Goal: Task Accomplishment & Management: Use online tool/utility

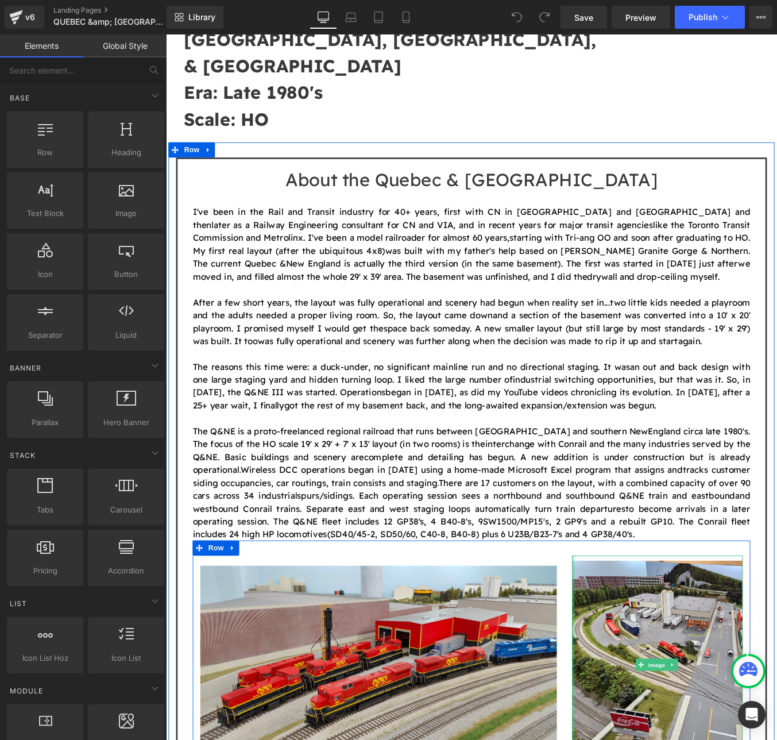
scroll to position [536, 0]
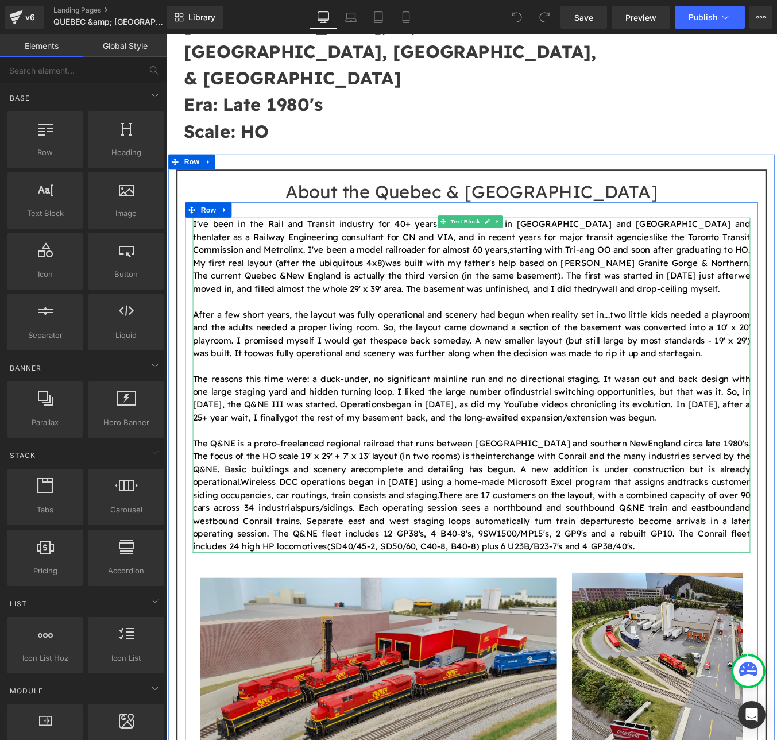
click at [273, 566] on span "and westbound Conrail trains. Separate east and west staging loops automaticall…" at bounding box center [513, 579] width 634 height 27
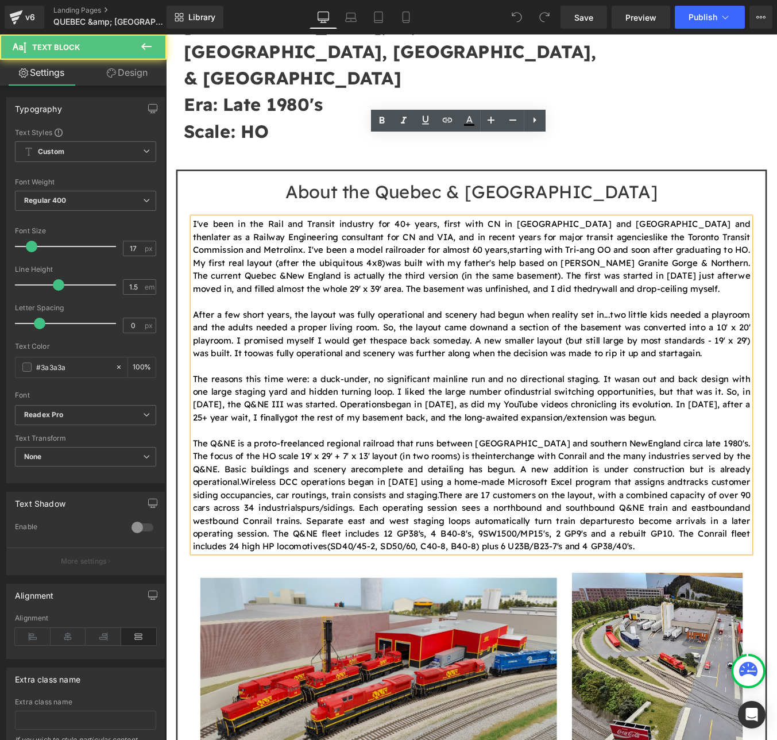
click at [271, 566] on span "and westbound Conrail trains. Separate east and west staging loops automaticall…" at bounding box center [513, 579] width 634 height 27
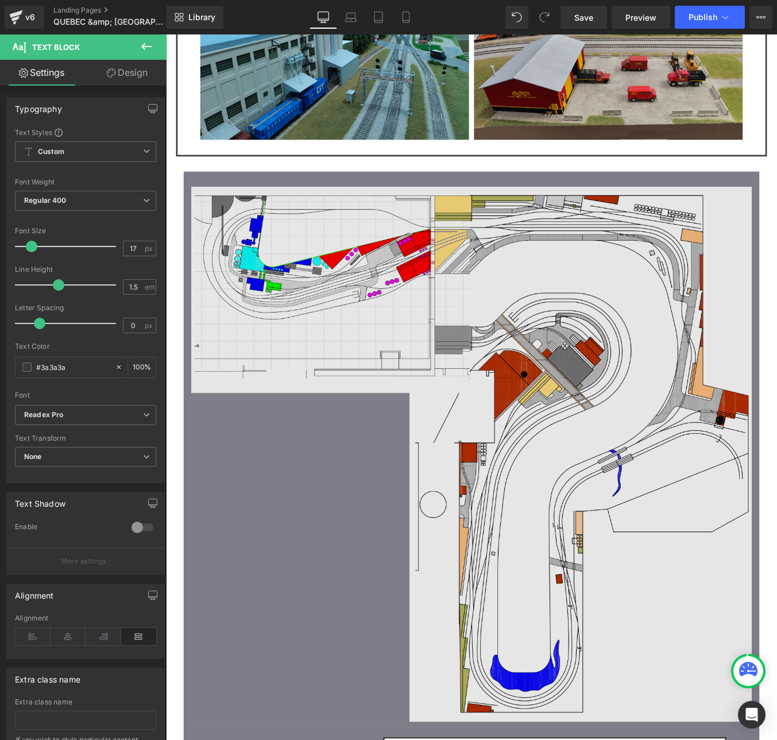
scroll to position [1761, 0]
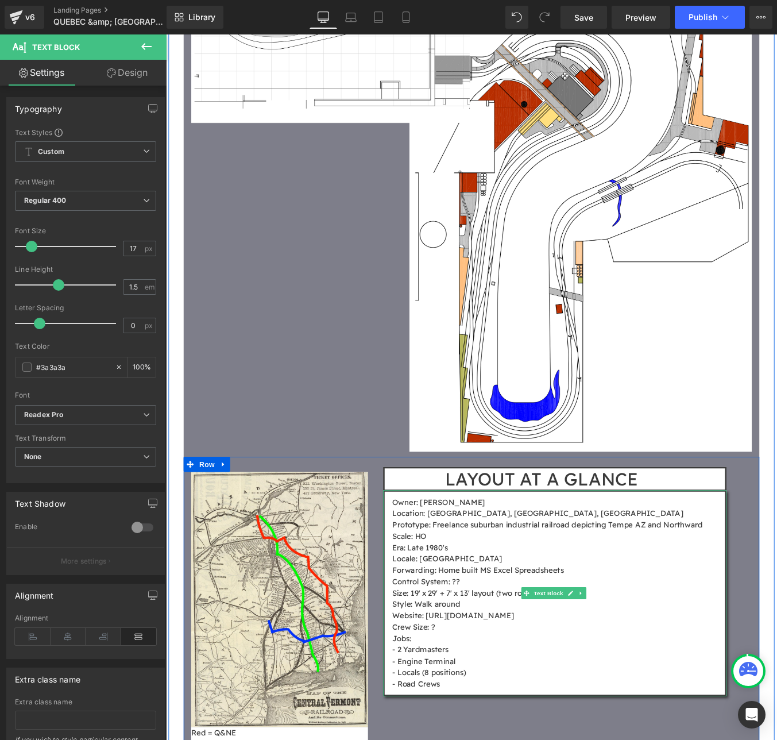
click at [570, 586] on p "Prototype: Freelance suburban industrial railroad depicting Tempe AZ and Northw…" at bounding box center [612, 592] width 378 height 13
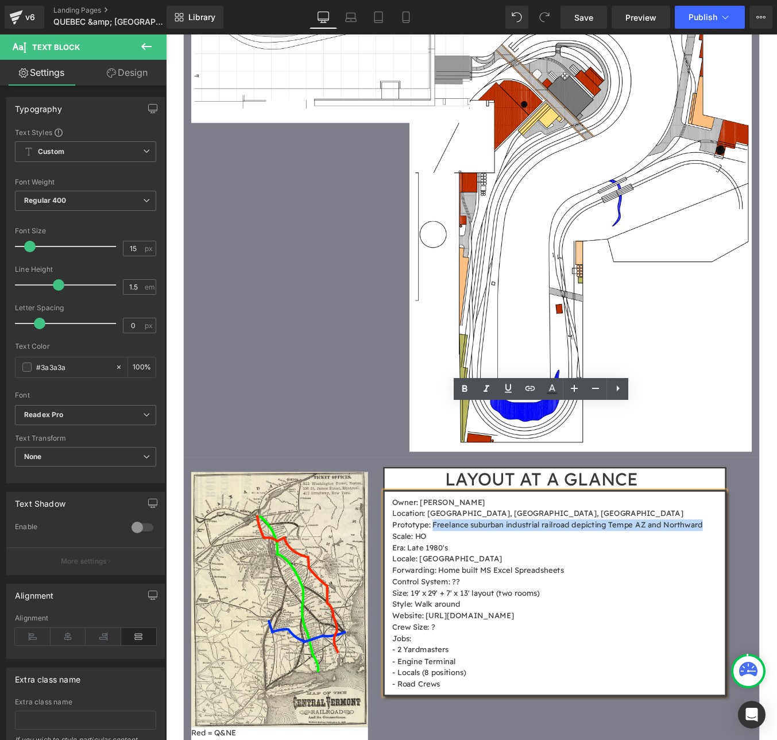
drag, startPoint x: 465, startPoint y: 492, endPoint x: 772, endPoint y: 492, distance: 307.3
click at [772, 586] on p "Prototype: Freelance suburban industrial railroad depicting Tempe AZ and Northw…" at bounding box center [612, 592] width 378 height 13
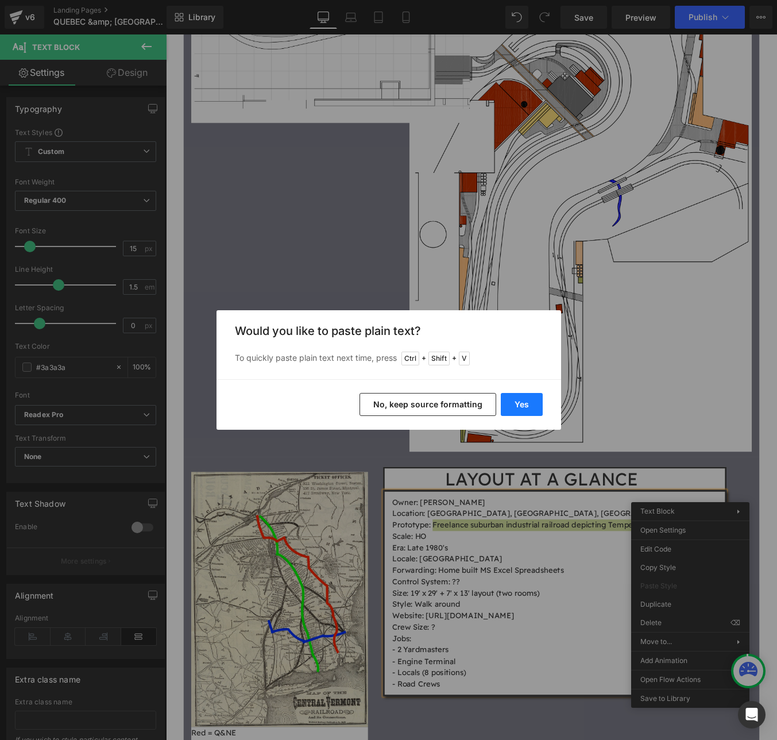
drag, startPoint x: 513, startPoint y: 405, endPoint x: 408, endPoint y: 422, distance: 106.5
click at [513, 405] on button "Yes" at bounding box center [522, 404] width 42 height 23
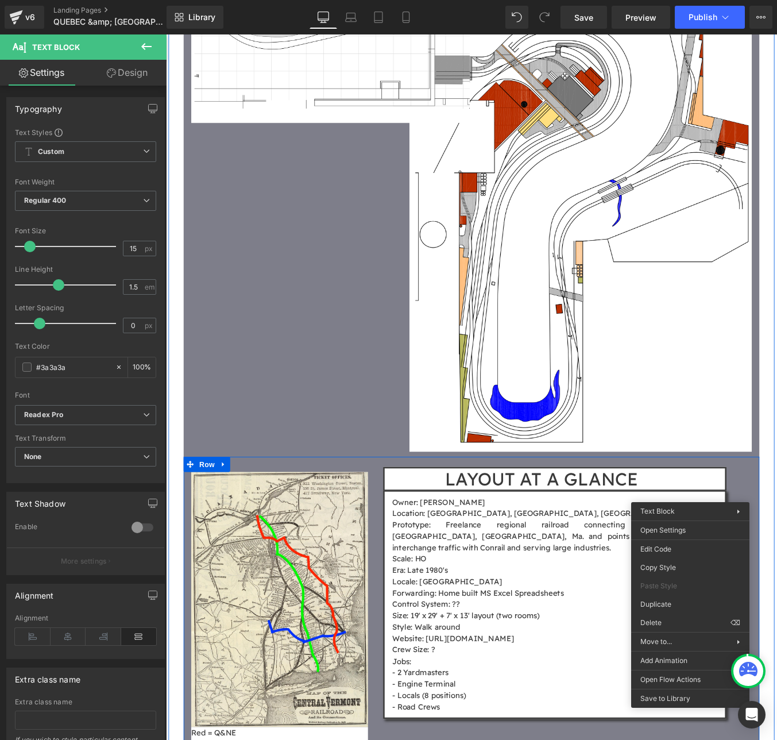
click at [646, 650] on p "Locale: [GEOGRAPHIC_DATA]" at bounding box center [612, 656] width 378 height 13
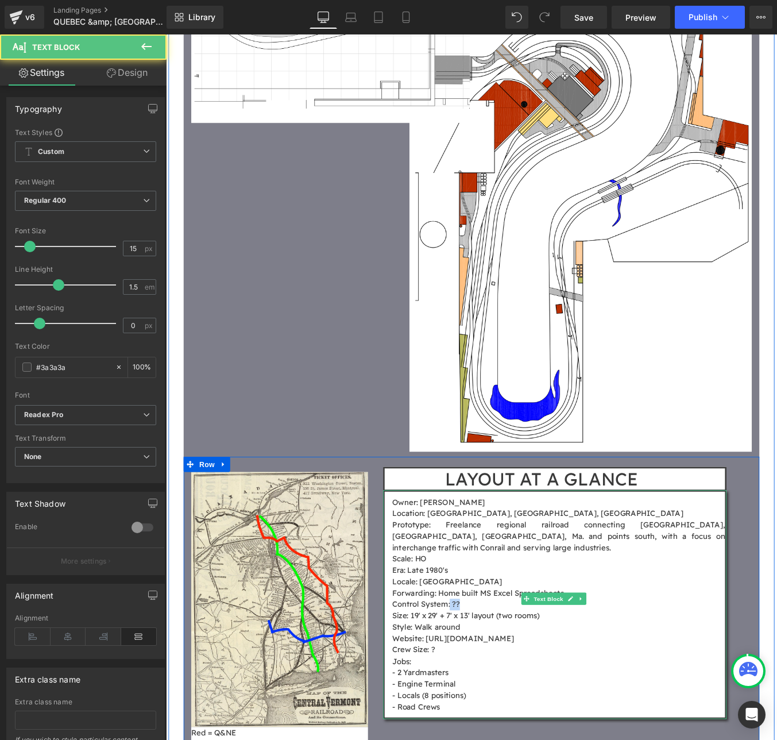
drag, startPoint x: 486, startPoint y: 569, endPoint x: 496, endPoint y: 569, distance: 10.3
click at [496, 676] on p "Control System: ??" at bounding box center [612, 682] width 378 height 13
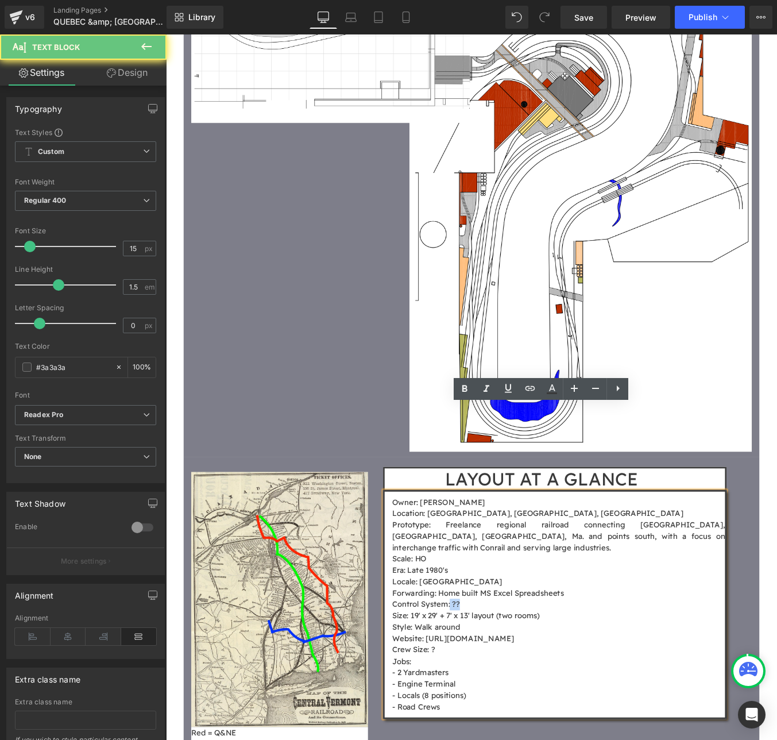
click at [496, 676] on p "Control System: ??" at bounding box center [612, 682] width 378 height 13
drag, startPoint x: 488, startPoint y: 570, endPoint x: 494, endPoint y: 569, distance: 6.9
click at [494, 676] on p "Control System: ??" at bounding box center [612, 682] width 378 height 13
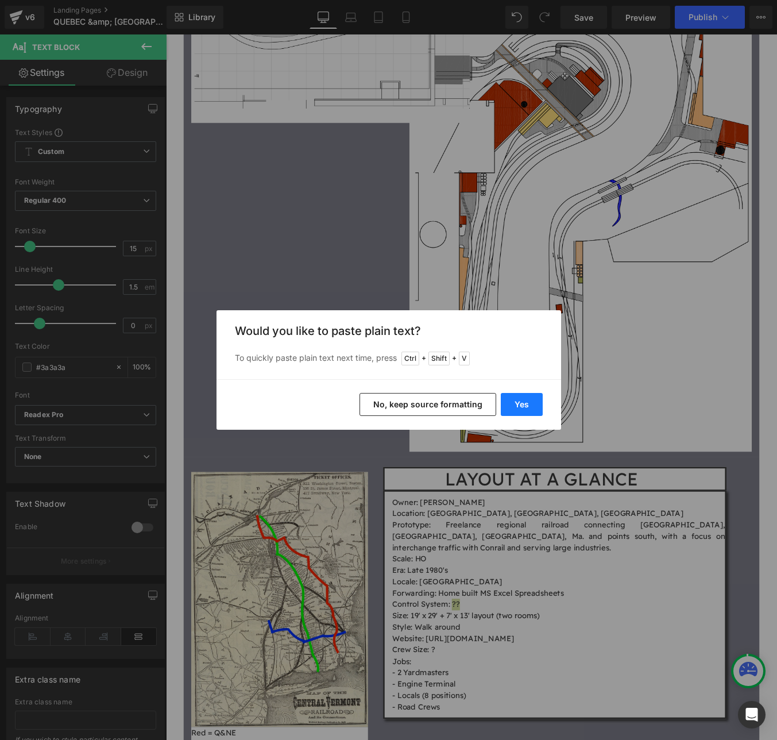
click at [516, 400] on button "Yes" at bounding box center [522, 404] width 42 height 23
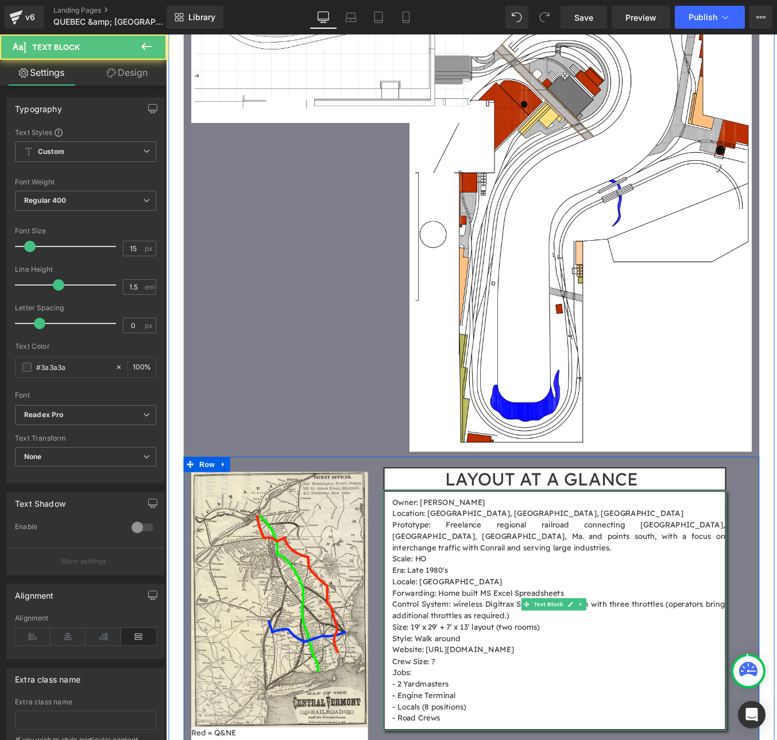
click at [467, 739] on p "Crew Size: ?" at bounding box center [612, 747] width 378 height 13
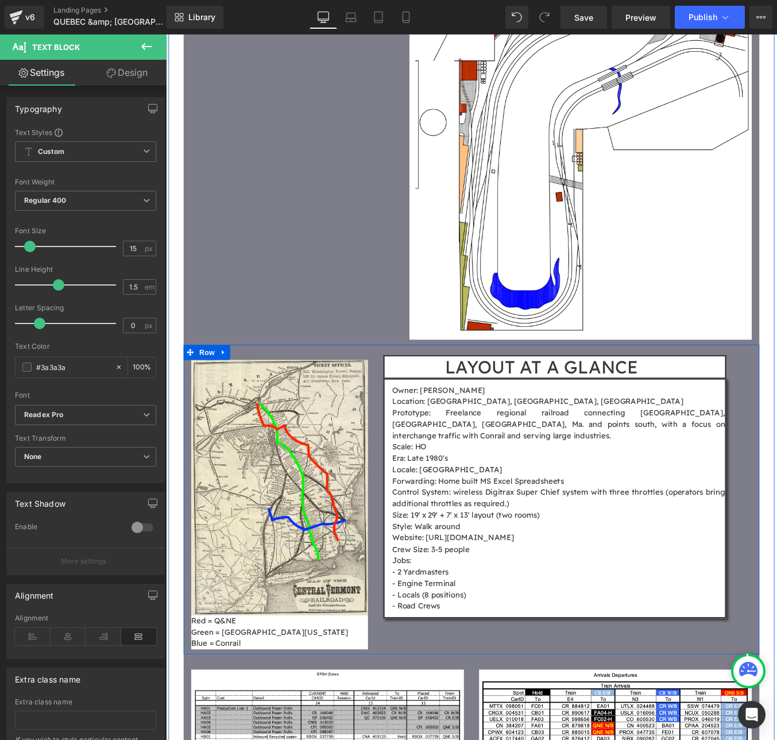
scroll to position [1914, 0]
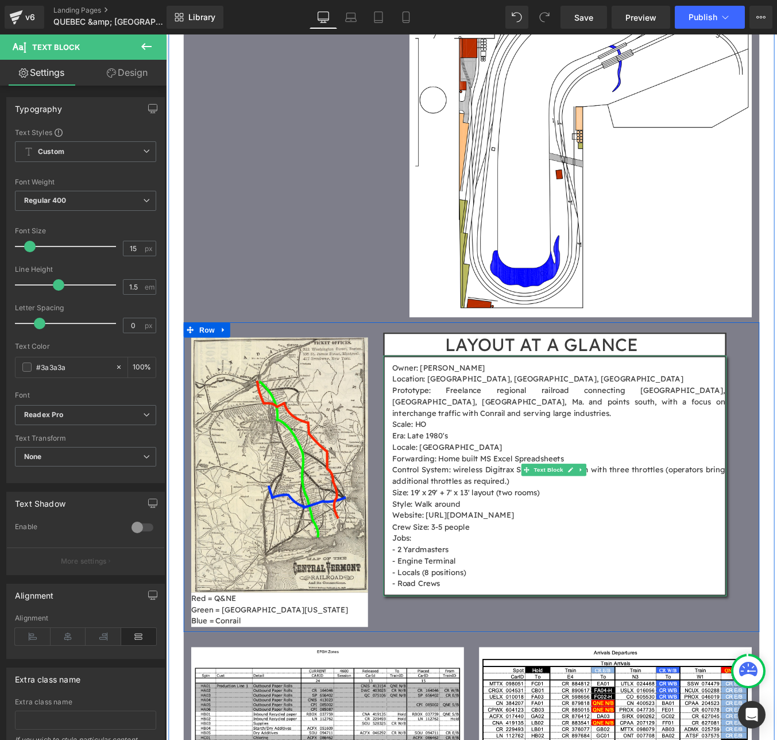
click at [513, 627] on p "- Engine Terminal" at bounding box center [612, 633] width 378 height 13
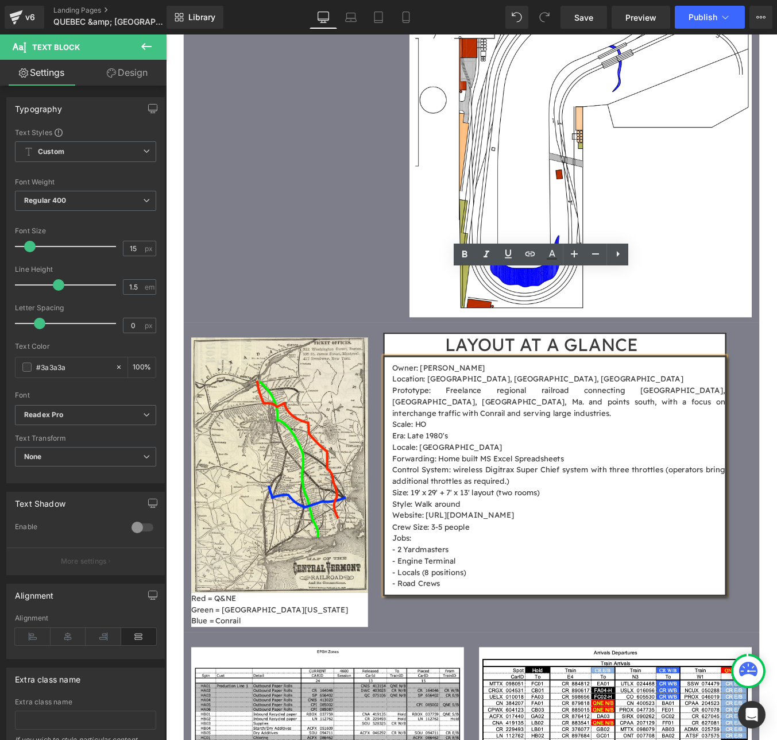
click at [455, 614] on p "- 2 Yardmasters" at bounding box center [612, 620] width 378 height 13
click at [453, 601] on p "Jobs:" at bounding box center [612, 607] width 378 height 13
click at [430, 614] on p "- 2 Yardmasters" at bounding box center [612, 620] width 378 height 13
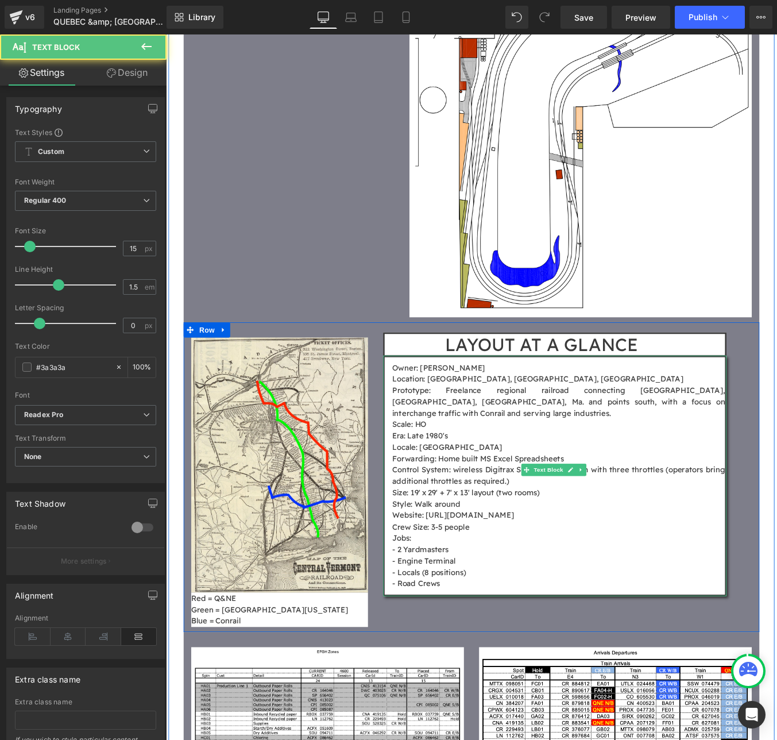
drag, startPoint x: 430, startPoint y: 536, endPoint x: 506, endPoint y: 546, distance: 77.1
click at [506, 546] on div "Owner: [PERSON_NAME] Location: [GEOGRAPHIC_DATA], [GEOGRAPHIC_DATA], [GEOGRAPHI…" at bounding box center [608, 536] width 391 height 273
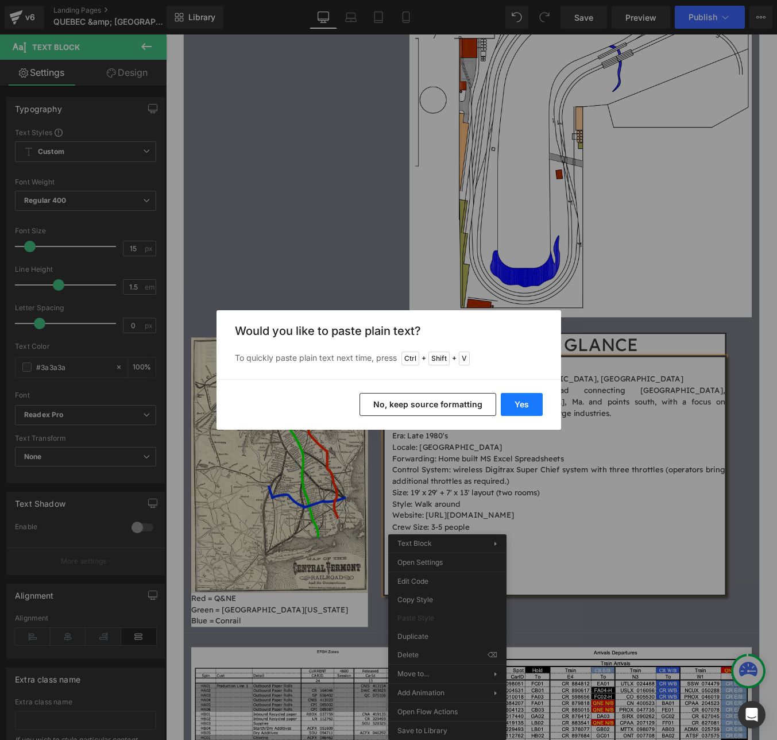
drag, startPoint x: 520, startPoint y: 405, endPoint x: 407, endPoint y: 422, distance: 114.8
click at [520, 405] on button "Yes" at bounding box center [522, 404] width 42 height 23
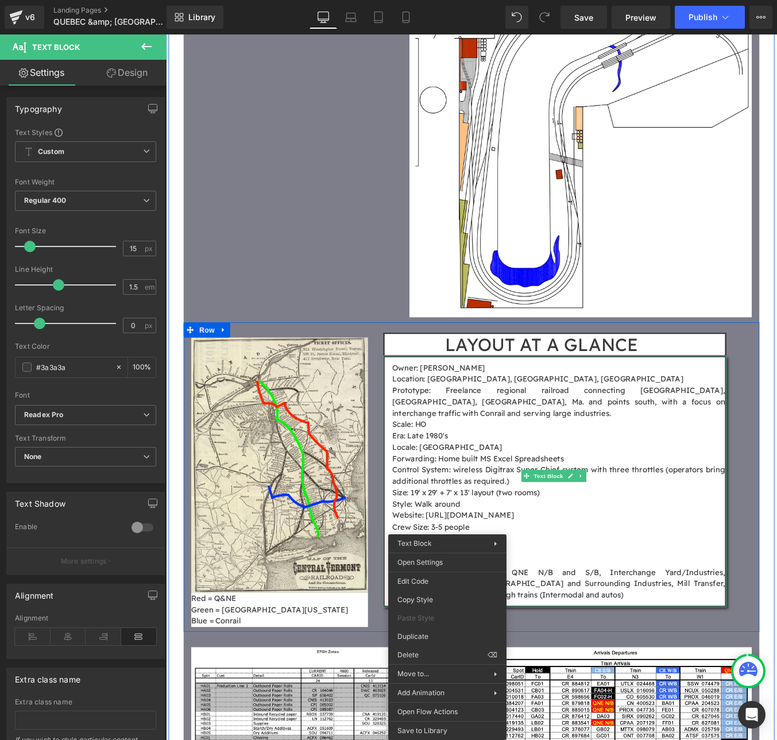
click at [520, 640] on p "- Conrail E/B and W/B. QNE N/B and S/B, Interchange Yard/Industries, [GEOGRAPHI…" at bounding box center [612, 659] width 378 height 39
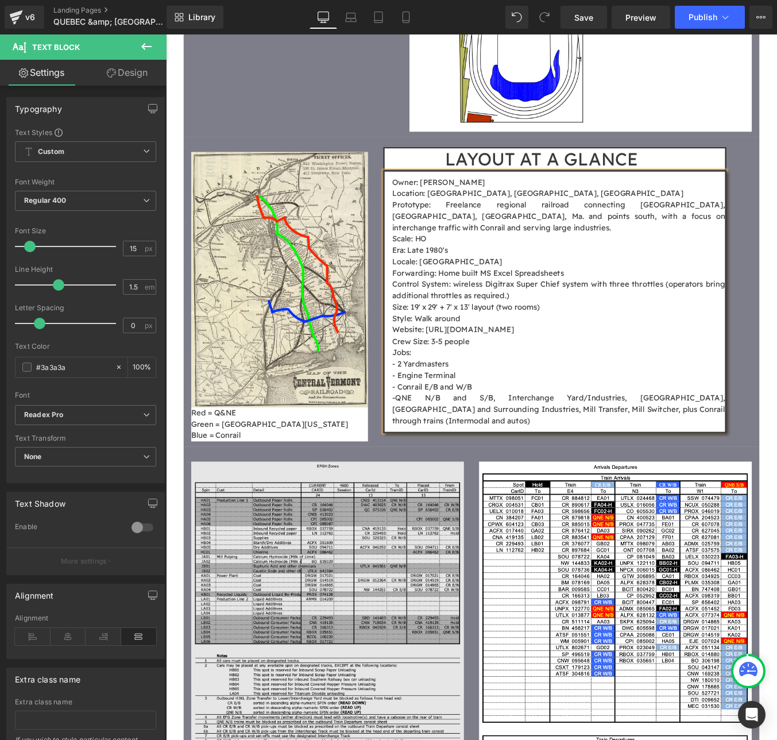
scroll to position [2109, 0]
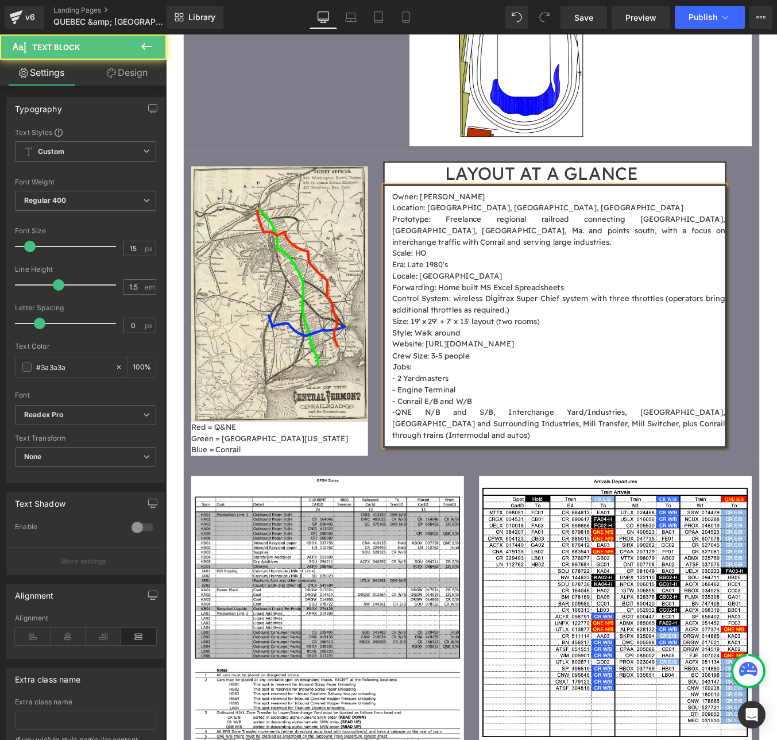
click at [505, 432] on p "- Engine Terminal" at bounding box center [612, 438] width 378 height 13
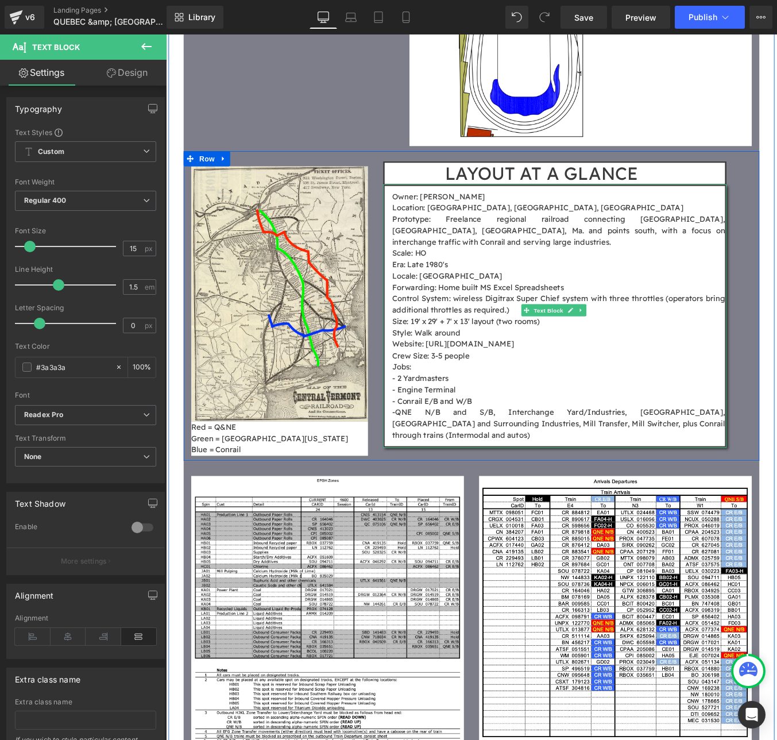
click at [424, 458] on p "-QNE N/B and S/B, Interchange Yard/Industries, [GEOGRAPHIC_DATA], [GEOGRAPHIC_D…" at bounding box center [612, 477] width 378 height 39
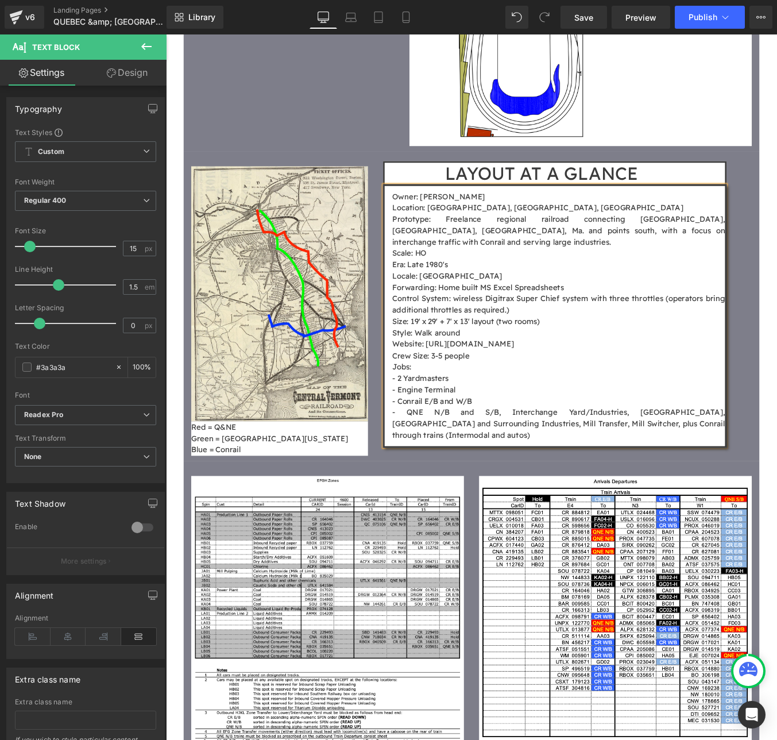
click at [431, 432] on p "- Engine Terminal" at bounding box center [612, 438] width 378 height 13
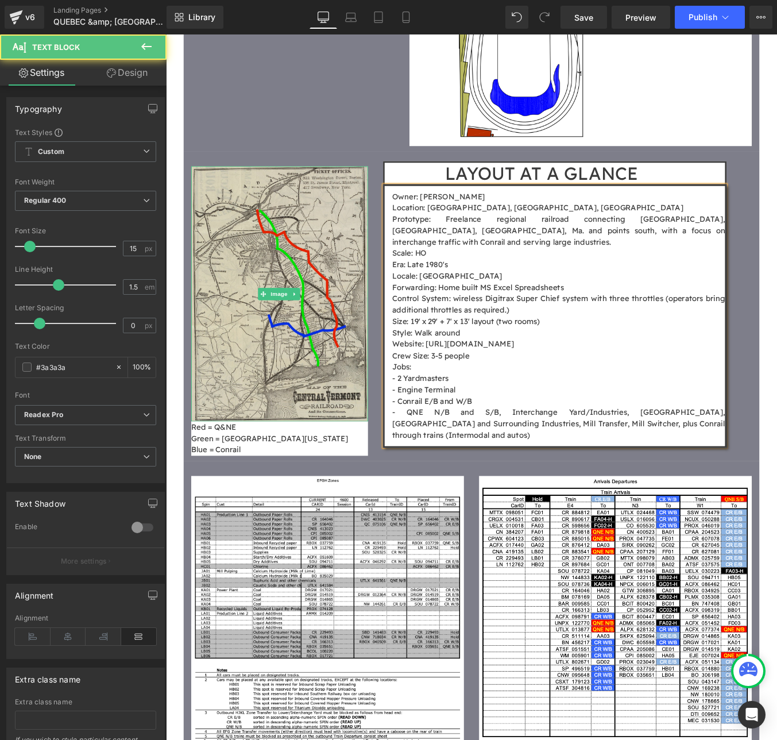
drag, startPoint x: 516, startPoint y: 341, endPoint x: 359, endPoint y: 338, distance: 157.4
click at [359, 338] on div "Image Red = Q&NE Green = [GEOGRAPHIC_DATA][US_STATE] Blue = Conrail Text Block …" at bounding box center [513, 343] width 655 height 352
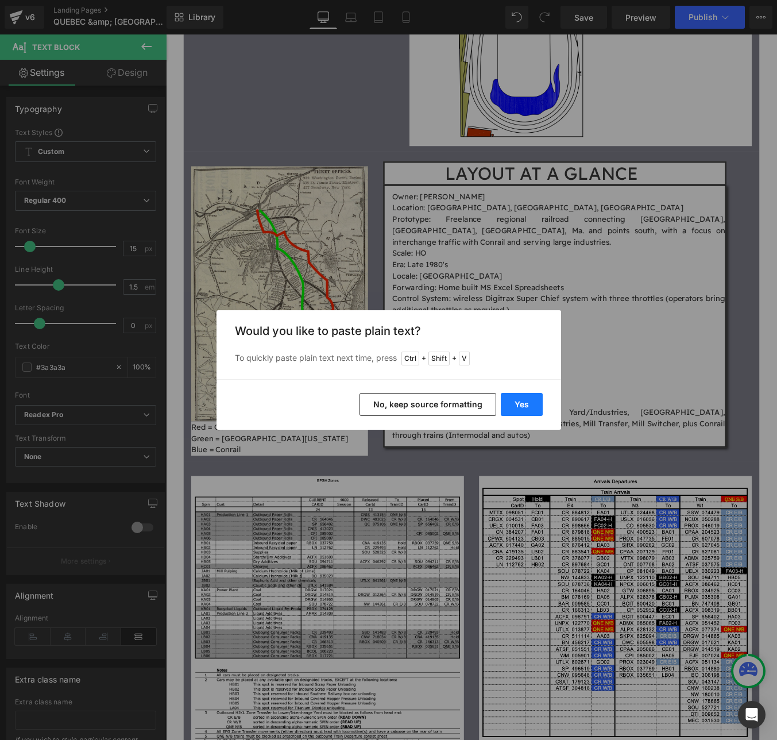
drag, startPoint x: 516, startPoint y: 404, endPoint x: 370, endPoint y: 360, distance: 152.4
click at [516, 404] on button "Yes" at bounding box center [522, 404] width 42 height 23
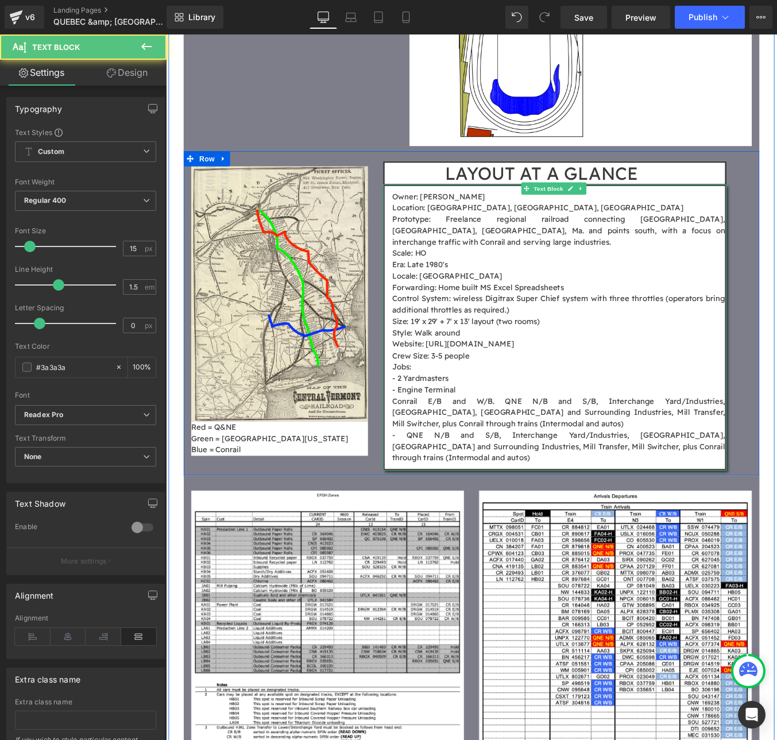
click at [510, 432] on p "- Engine Terminal" at bounding box center [612, 438] width 378 height 13
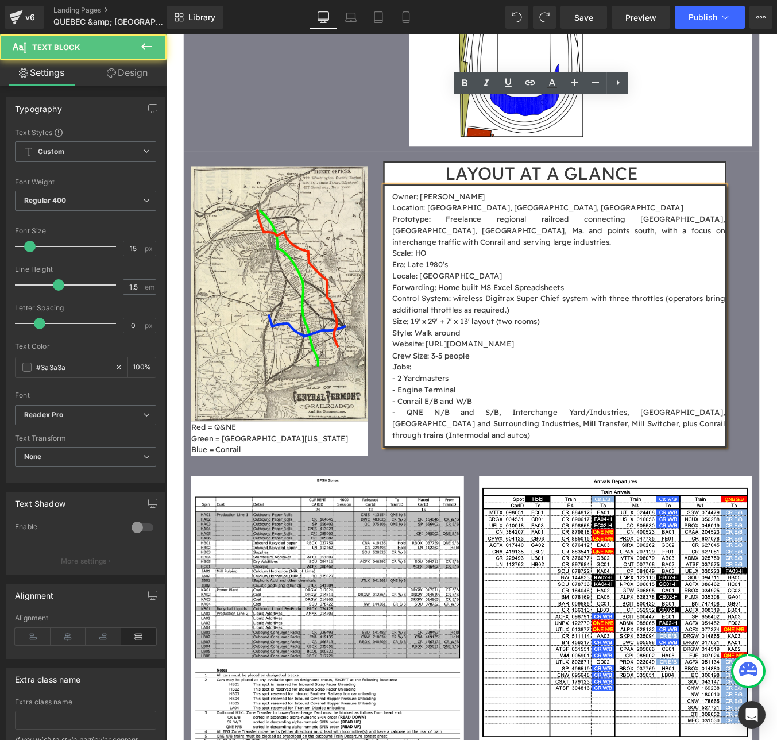
drag, startPoint x: 526, startPoint y: 338, endPoint x: 412, endPoint y: 343, distance: 113.3
click at [413, 343] on div "Owner: [PERSON_NAME] Location: [GEOGRAPHIC_DATA], [GEOGRAPHIC_DATA], [GEOGRAPHI…" at bounding box center [608, 354] width 391 height 299
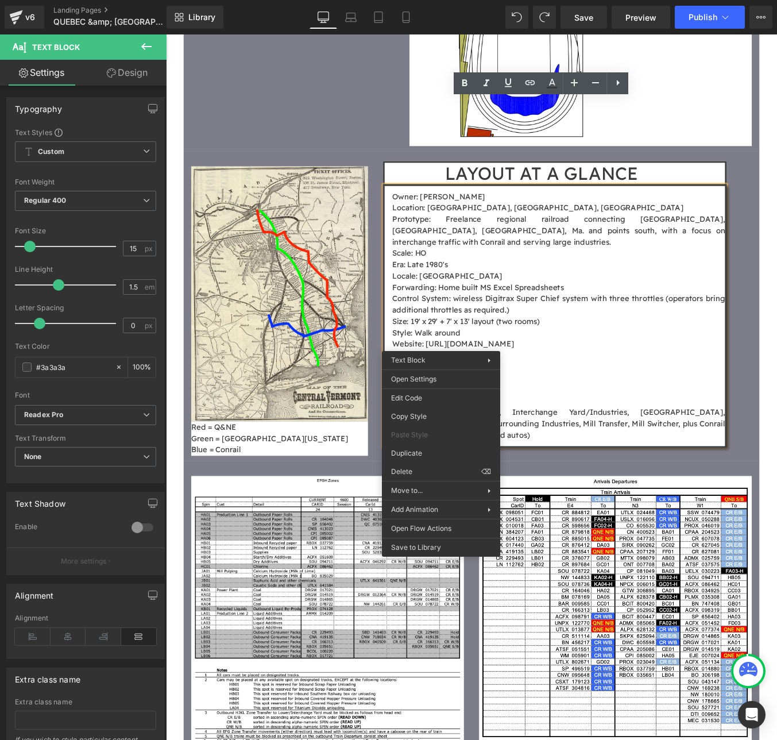
copy p "- Conrail E/B and W/B"
click at [524, 445] on p "- Conrail E/B and W/B" at bounding box center [612, 451] width 378 height 13
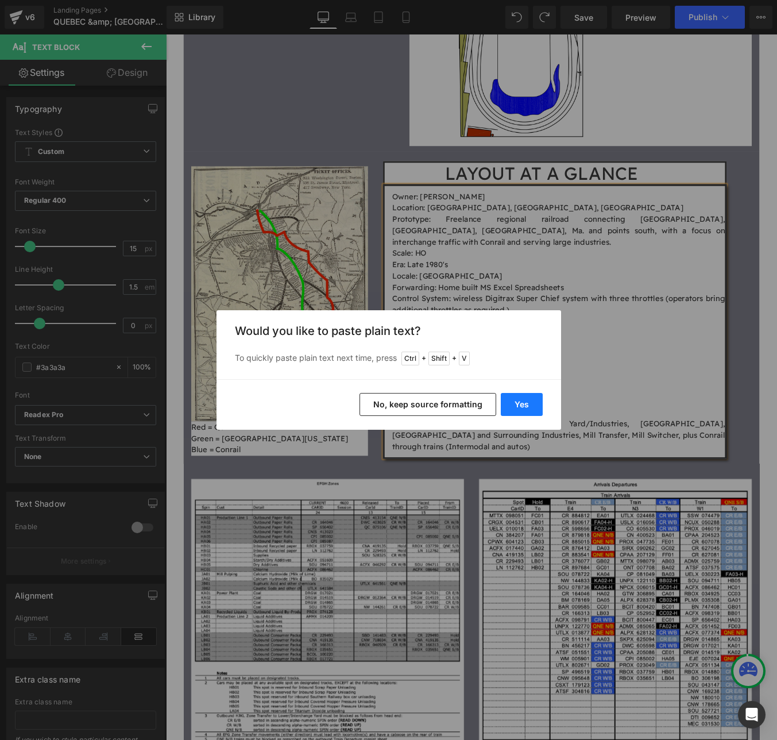
drag, startPoint x: 515, startPoint y: 405, endPoint x: 396, endPoint y: 421, distance: 119.4
click at [515, 405] on button "Yes" at bounding box center [522, 404] width 42 height 23
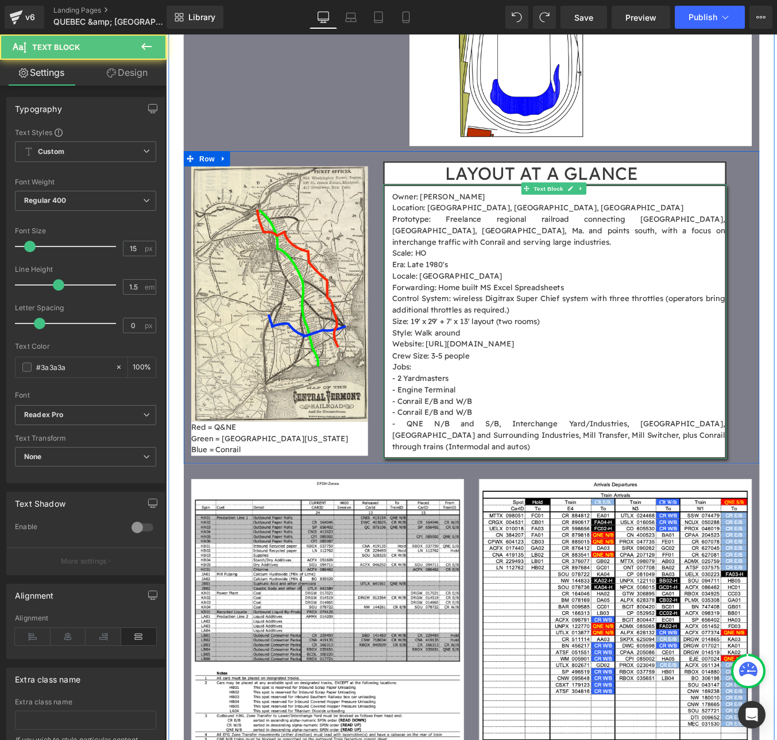
click at [430, 471] on p "- QNE N/B and S/B, Interchange Yard/Industries, [GEOGRAPHIC_DATA], [GEOGRAPHIC_…" at bounding box center [612, 490] width 378 height 39
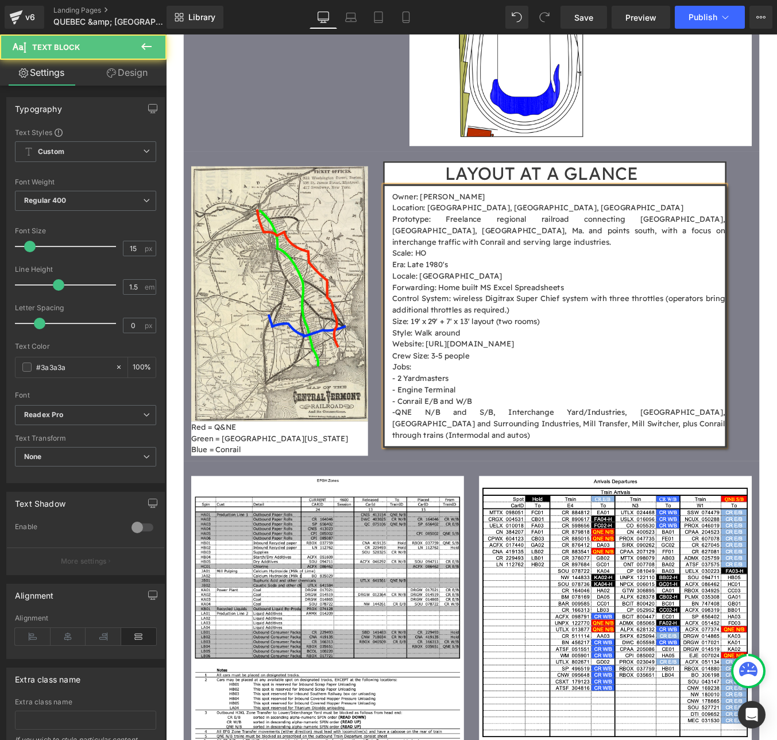
click at [534, 445] on p "- Conrail E/B and W/B" at bounding box center [612, 451] width 378 height 13
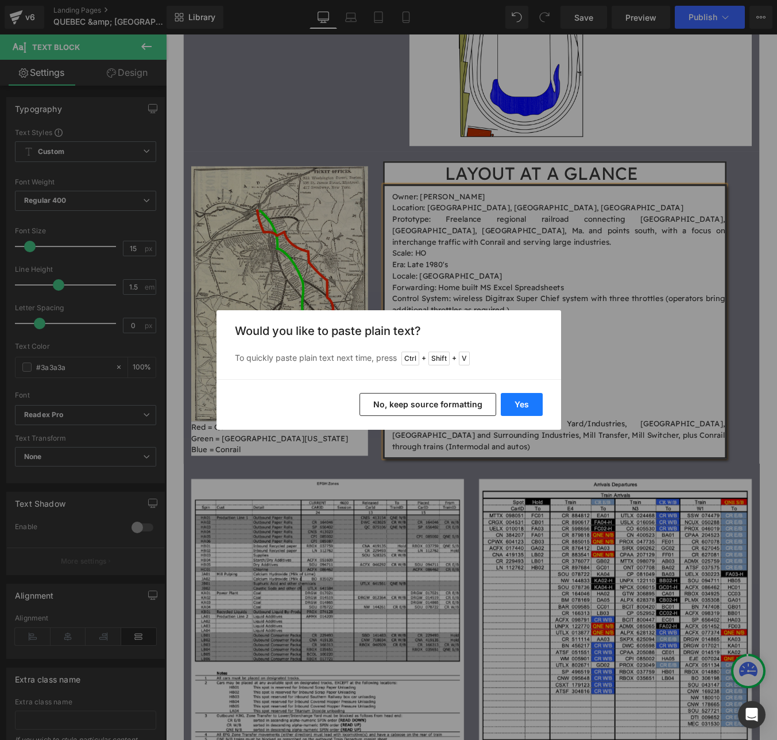
drag, startPoint x: 504, startPoint y: 396, endPoint x: 384, endPoint y: 411, distance: 121.0
click at [504, 396] on button "Yes" at bounding box center [522, 404] width 42 height 23
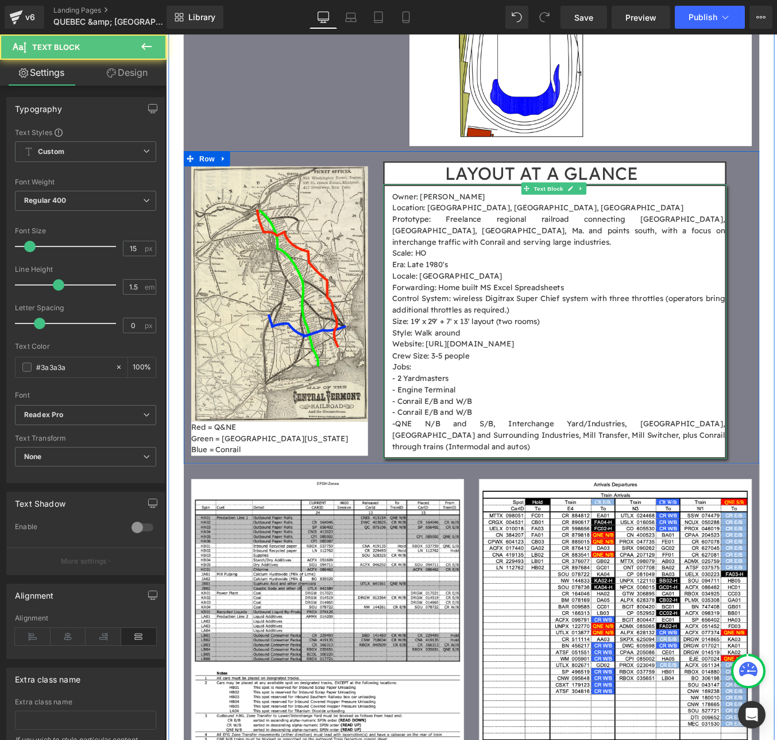
click at [433, 458] on p "- Conrail E/B and W/B" at bounding box center [612, 464] width 378 height 13
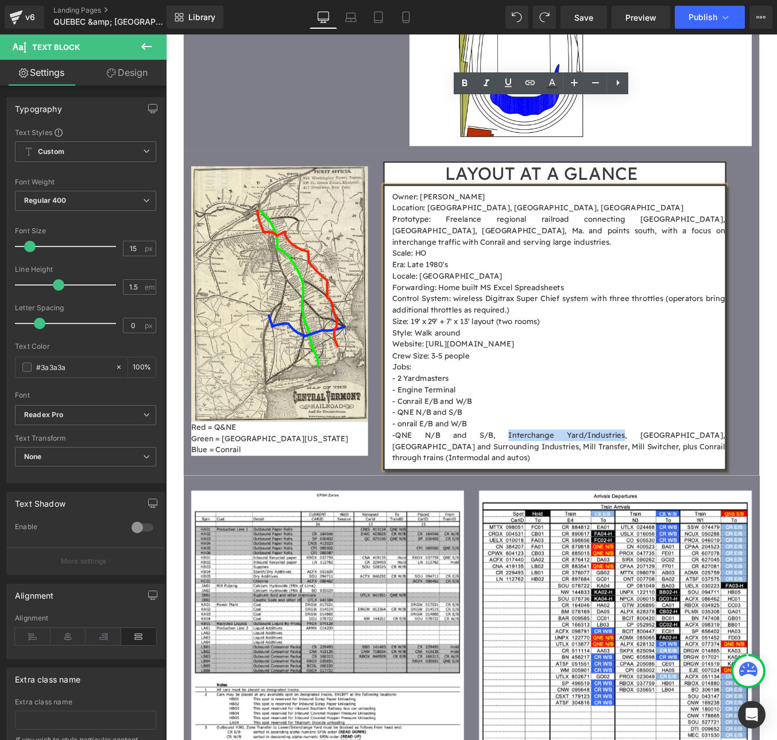
drag, startPoint x: 526, startPoint y: 381, endPoint x: 649, endPoint y: 377, distance: 123.0
click at [649, 484] on span "QNE N/B and S/B, Interchange Yard/Industries, [GEOGRAPHIC_DATA], [GEOGRAPHIC_DA…" at bounding box center [612, 502] width 378 height 37
copy span "Interchange Yard/Industries"
drag, startPoint x: 430, startPoint y: 369, endPoint x: 509, endPoint y: 365, distance: 79.4
click at [509, 471] on p "- onrail E/B and W/B" at bounding box center [612, 477] width 378 height 13
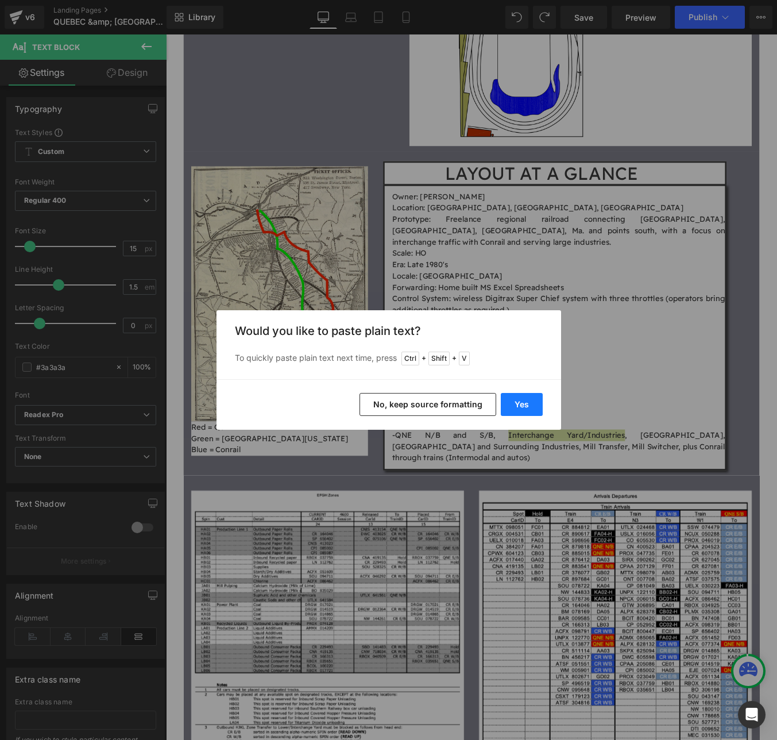
click at [527, 411] on button "Yes" at bounding box center [522, 404] width 42 height 23
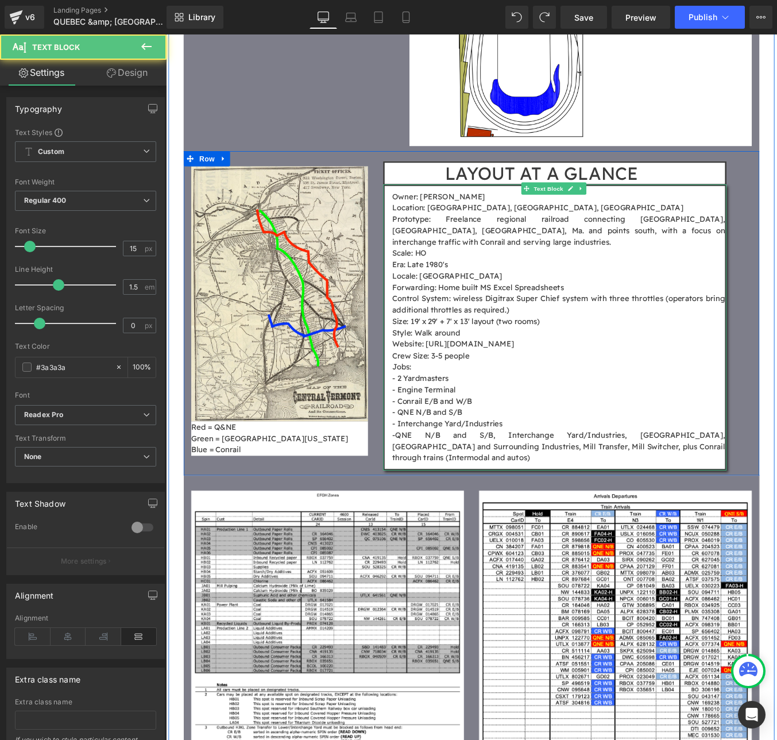
click at [565, 471] on p "- Interchange Yard/Industries" at bounding box center [612, 477] width 378 height 13
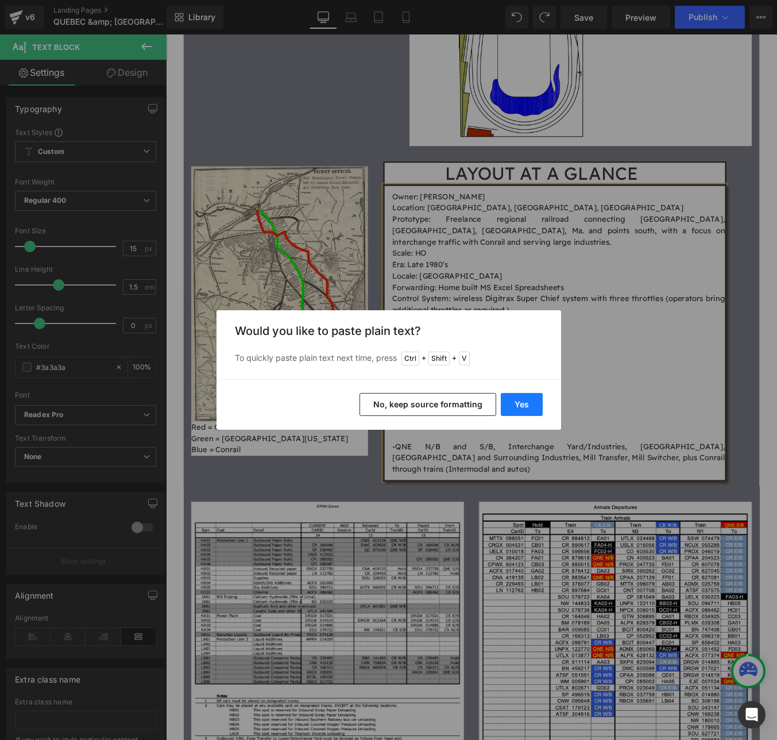
drag, startPoint x: 504, startPoint y: 406, endPoint x: 384, endPoint y: 422, distance: 120.5
click at [504, 406] on button "Yes" at bounding box center [522, 404] width 42 height 23
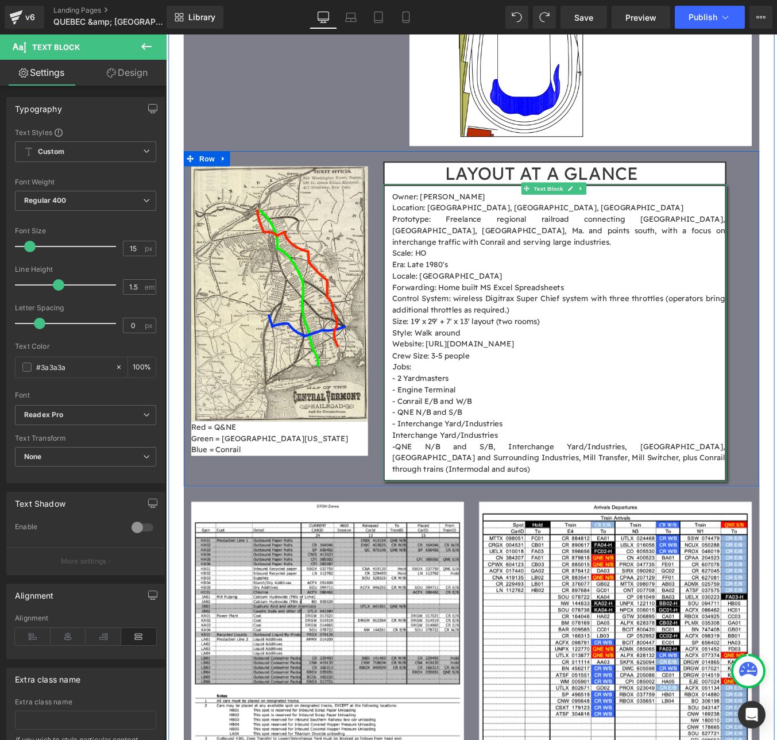
drag, startPoint x: 505, startPoint y: 355, endPoint x: 431, endPoint y: 353, distance: 74.1
click at [431, 458] on p "- QNE N/B and S/B" at bounding box center [612, 464] width 378 height 13
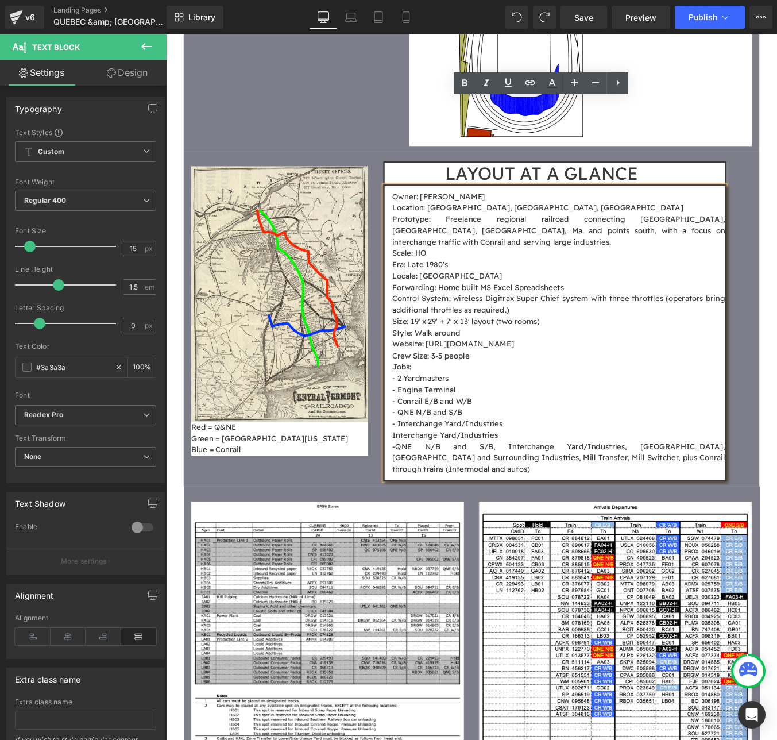
click at [539, 458] on p "- QNE N/B and S/B" at bounding box center [612, 464] width 378 height 13
drag, startPoint x: 525, startPoint y: 356, endPoint x: 398, endPoint y: 354, distance: 126.9
click at [398, 354] on div "Image Red = Q&NE Green = [GEOGRAPHIC_DATA][US_STATE] Blue = Conrail Text Block …" at bounding box center [513, 358] width 655 height 382
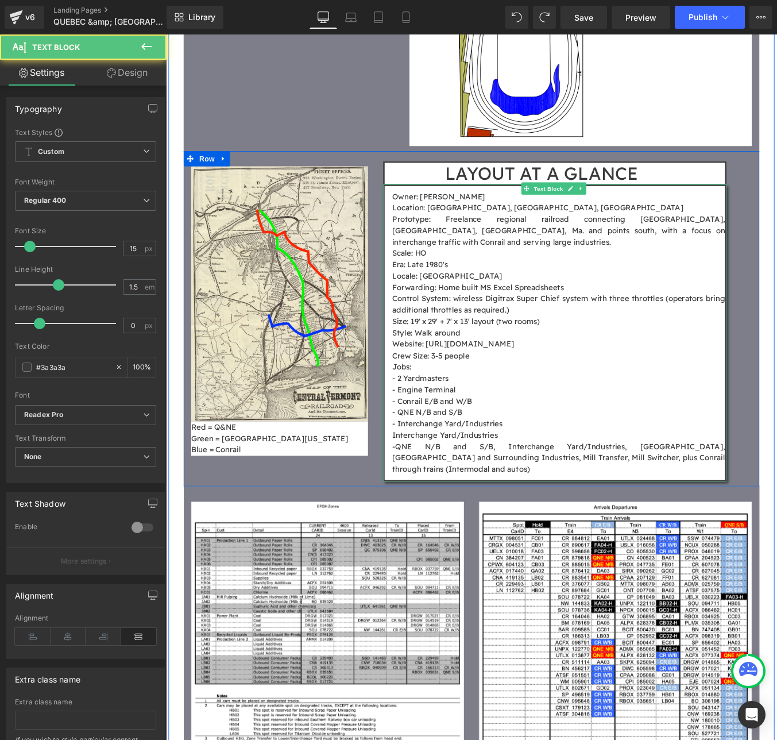
click at [453, 406] on p "Jobs:" at bounding box center [612, 412] width 378 height 13
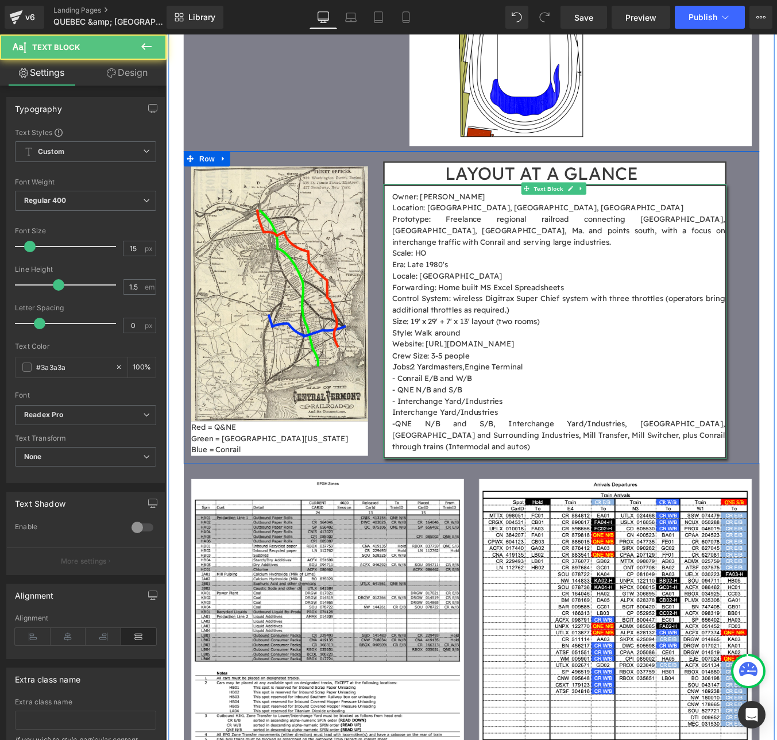
drag, startPoint x: 609, startPoint y: 311, endPoint x: 594, endPoint y: 311, distance: 14.9
click at [606, 419] on p "- Conrail E/B and W/B" at bounding box center [612, 425] width 378 height 13
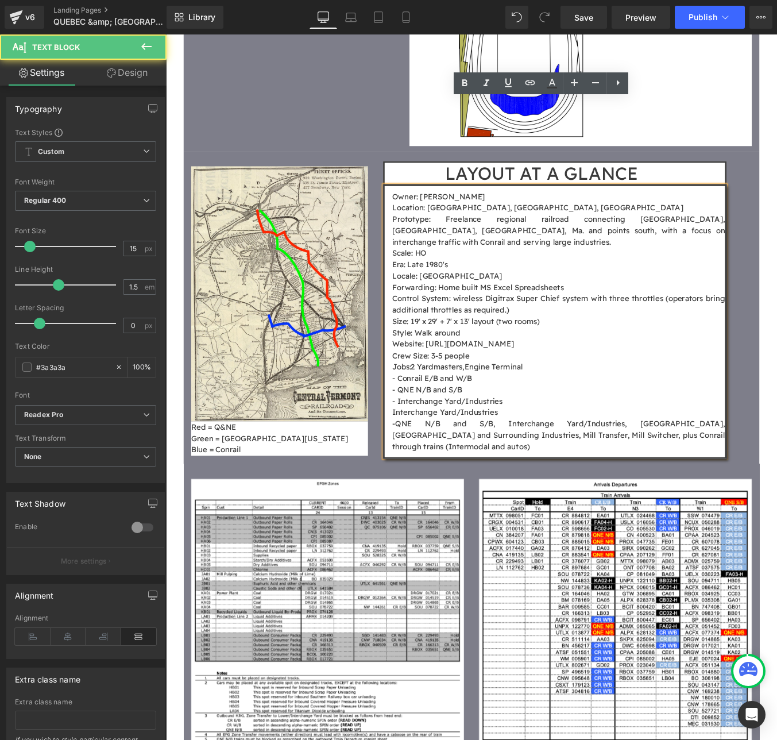
click at [586, 406] on p "Jobs: 2 Yardmasters, Engine Terminal" at bounding box center [612, 412] width 378 height 13
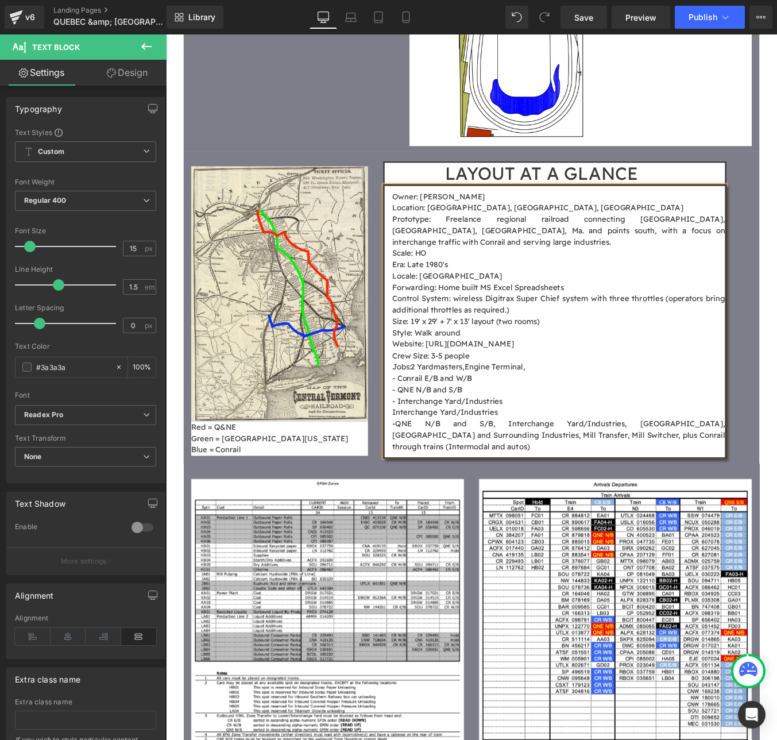
drag, startPoint x: 586, startPoint y: 307, endPoint x: 734, endPoint y: 388, distance: 169.1
click at [734, 388] on div "Owner: [PERSON_NAME] Location: [GEOGRAPHIC_DATA], [GEOGRAPHIC_DATA], [GEOGRAPHI…" at bounding box center [608, 361] width 391 height 312
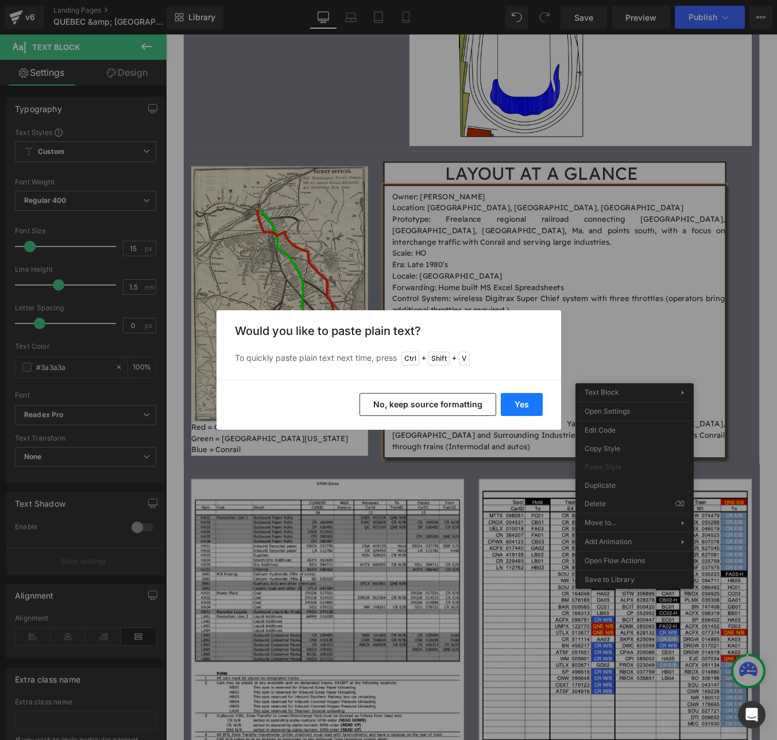
drag, startPoint x: 512, startPoint y: 403, endPoint x: 422, endPoint y: 418, distance: 91.3
click at [512, 403] on button "Yes" at bounding box center [522, 404] width 42 height 23
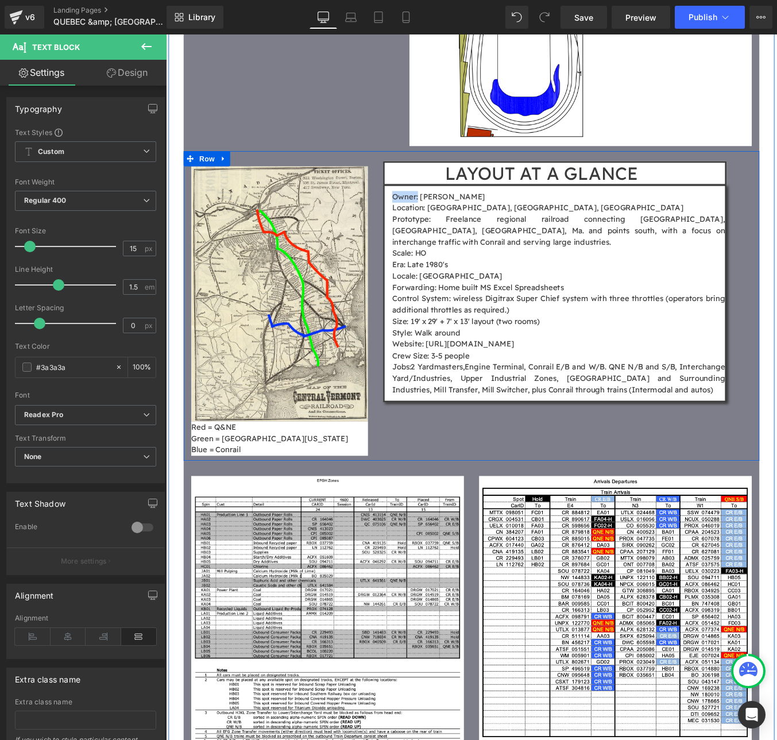
drag, startPoint x: 421, startPoint y: 122, endPoint x: 449, endPoint y: 126, distance: 27.9
click at [449, 212] on p "Owner: [PERSON_NAME]" at bounding box center [612, 218] width 378 height 13
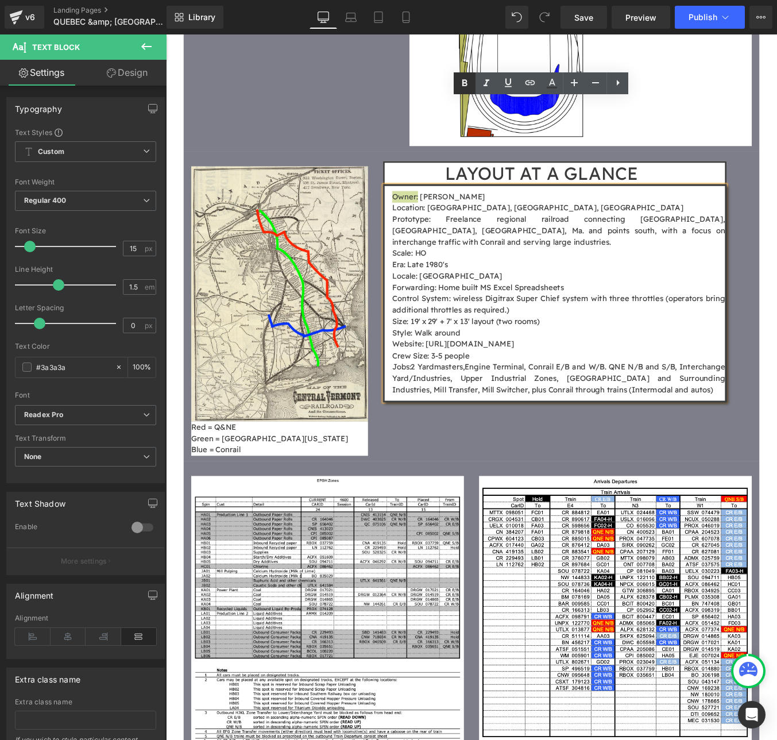
click at [466, 88] on icon at bounding box center [465, 83] width 14 height 14
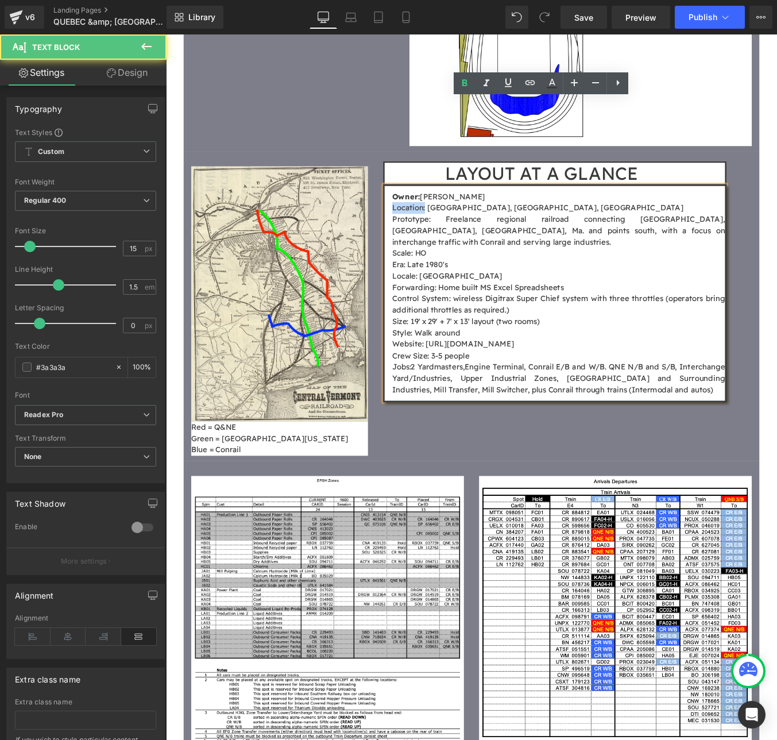
drag, startPoint x: 457, startPoint y: 135, endPoint x: 416, endPoint y: 136, distance: 41.4
click at [416, 205] on div "Owner: [PERSON_NAME] Location: [GEOGRAPHIC_DATA], [GEOGRAPHIC_DATA], [GEOGRAPHI…" at bounding box center [608, 329] width 391 height 248
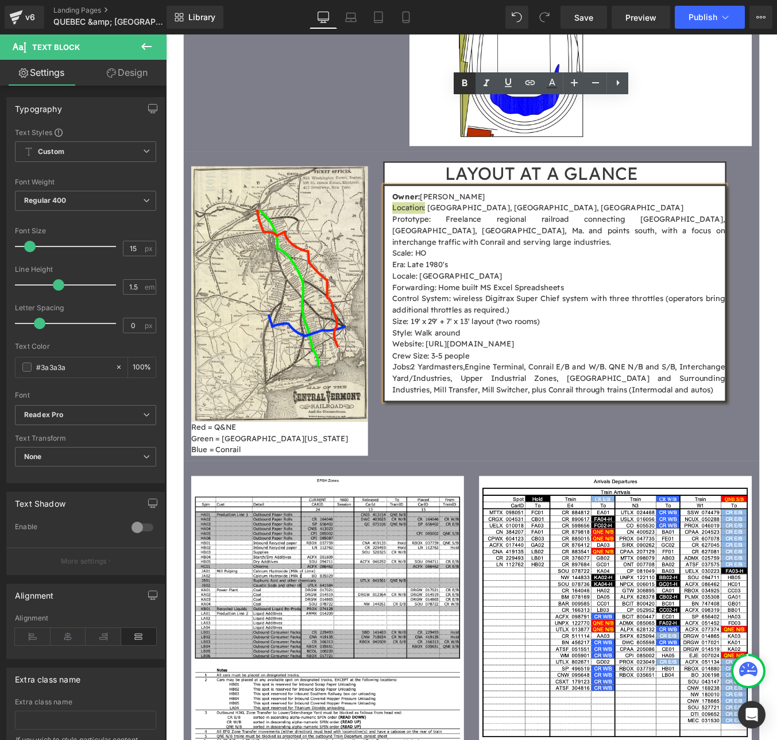
click at [462, 87] on icon at bounding box center [465, 83] width 14 height 14
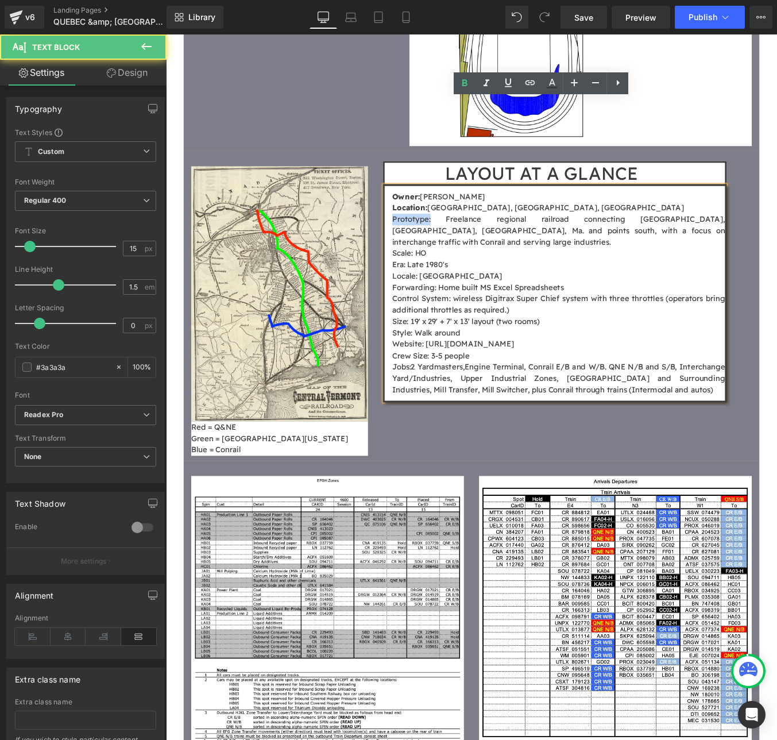
drag, startPoint x: 463, startPoint y: 149, endPoint x: 402, endPoint y: 147, distance: 60.9
click at [404, 184] on div "LAYOUT AT A GLANCE Heading Owner: [PERSON_NAME] Location: [GEOGRAPHIC_DATA], [G…" at bounding box center [622, 318] width 436 height 268
click at [465, 88] on icon at bounding box center [465, 83] width 14 height 14
drag, startPoint x: 442, startPoint y: 171, endPoint x: 414, endPoint y: 171, distance: 28.1
click at [414, 205] on div "Owner: [PERSON_NAME] Location: [GEOGRAPHIC_DATA], [GEOGRAPHIC_DATA], [GEOGRAPHI…" at bounding box center [608, 329] width 391 height 248
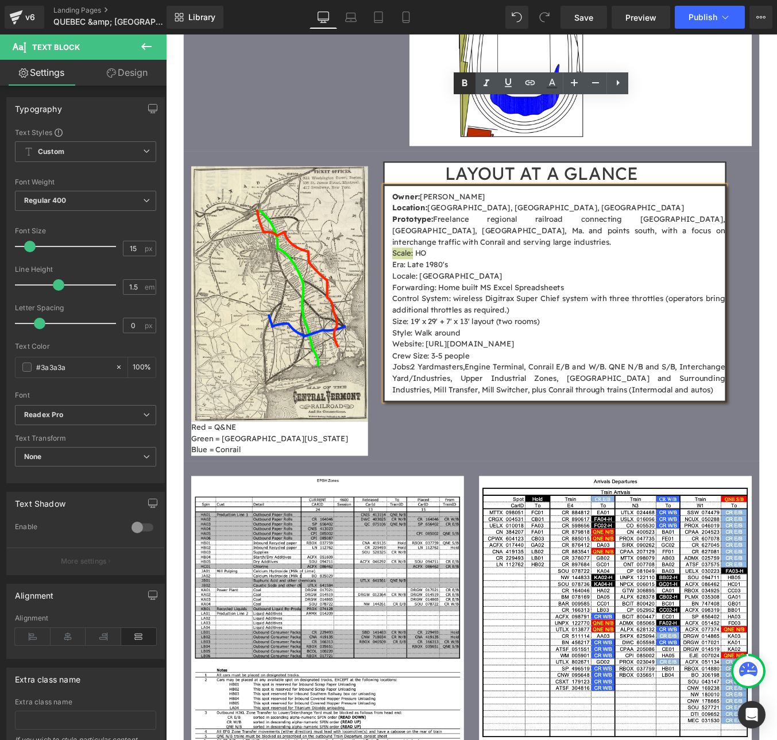
click at [462, 80] on icon at bounding box center [465, 83] width 14 height 14
drag, startPoint x: 435, startPoint y: 185, endPoint x: 405, endPoint y: 185, distance: 29.9
click at [405, 185] on div "LAYOUT AT A GLANCE Heading Owner: [PERSON_NAME] Location: [GEOGRAPHIC_DATA], [G…" at bounding box center [622, 318] width 436 height 268
drag, startPoint x: 434, startPoint y: 184, endPoint x: 402, endPoint y: 183, distance: 32.2
click at [404, 184] on div "LAYOUT AT A GLANCE Heading Owner: [PERSON_NAME] Location: [GEOGRAPHIC_DATA], [G…" at bounding box center [622, 318] width 436 height 268
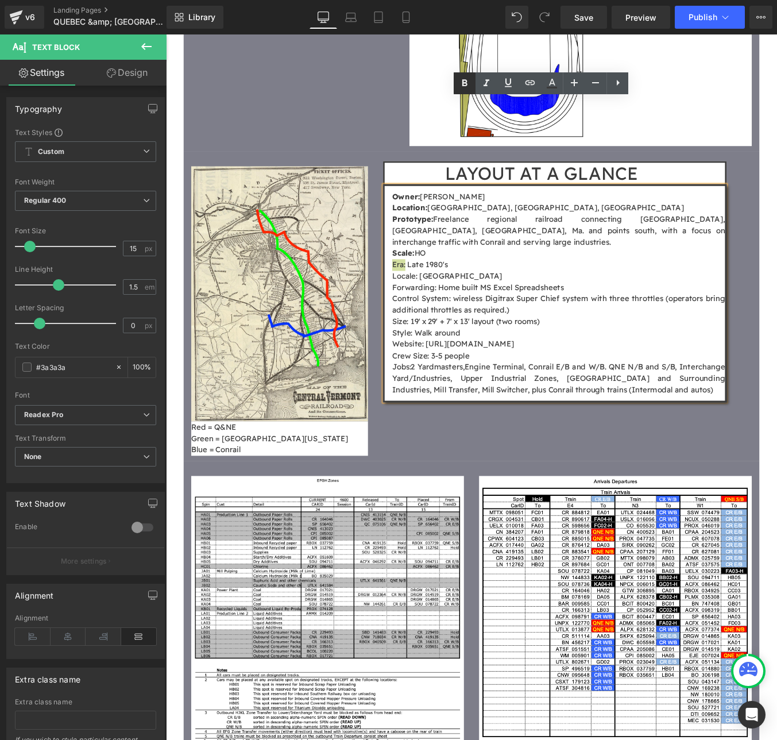
click at [465, 88] on icon at bounding box center [465, 83] width 14 height 14
drag, startPoint x: 449, startPoint y: 199, endPoint x: 414, endPoint y: 198, distance: 35.0
click at [414, 205] on div "Owner: [PERSON_NAME] Location: [GEOGRAPHIC_DATA], [GEOGRAPHIC_DATA], [GEOGRAPHI…" at bounding box center [608, 329] width 391 height 248
click at [462, 87] on icon at bounding box center [465, 83] width 14 height 14
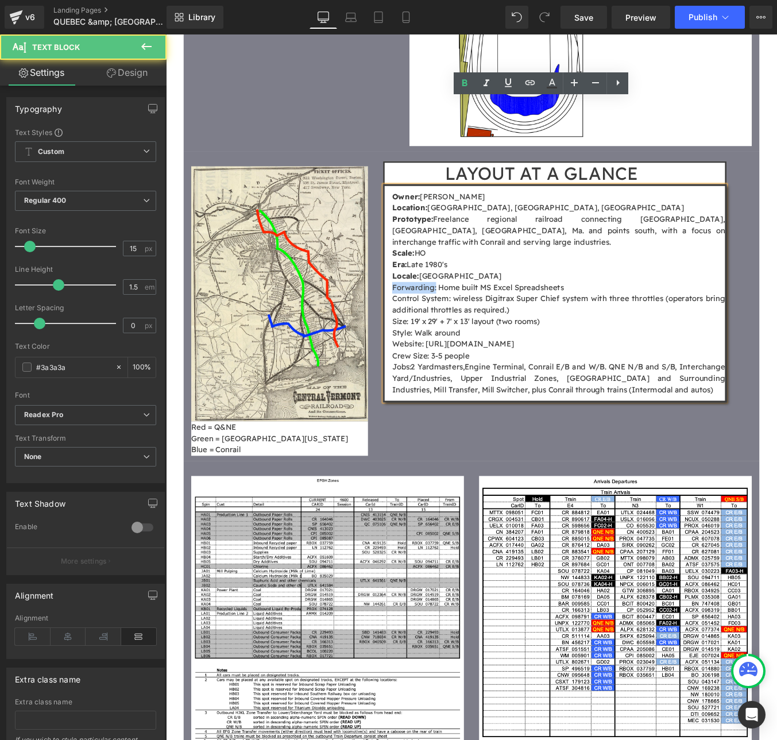
drag, startPoint x: 469, startPoint y: 214, endPoint x: 405, endPoint y: 214, distance: 64.3
click at [405, 214] on div "LAYOUT AT A GLANCE Heading Owner: [PERSON_NAME] Location: [GEOGRAPHIC_DATA], [G…" at bounding box center [622, 318] width 436 height 268
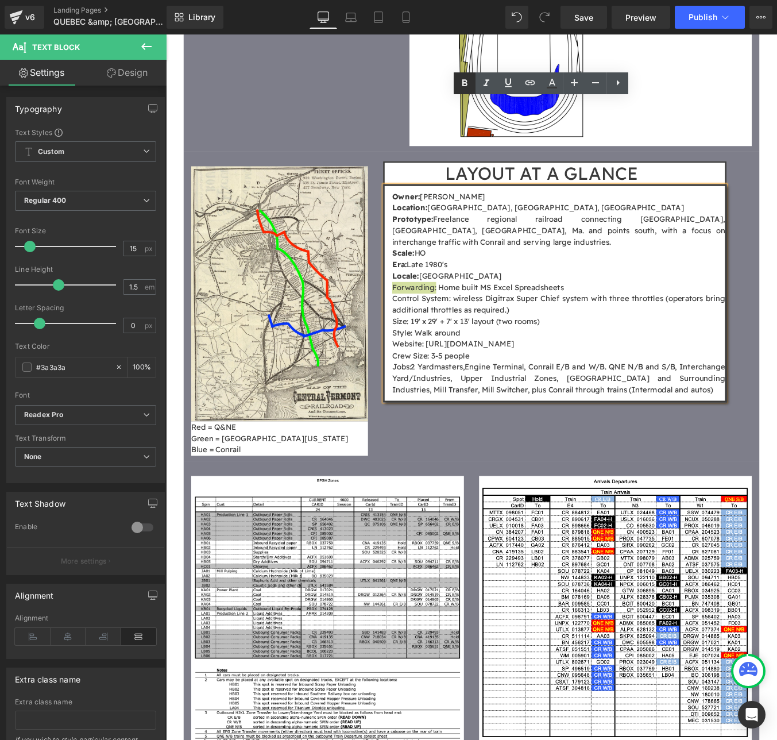
click at [465, 84] on icon at bounding box center [465, 83] width 14 height 14
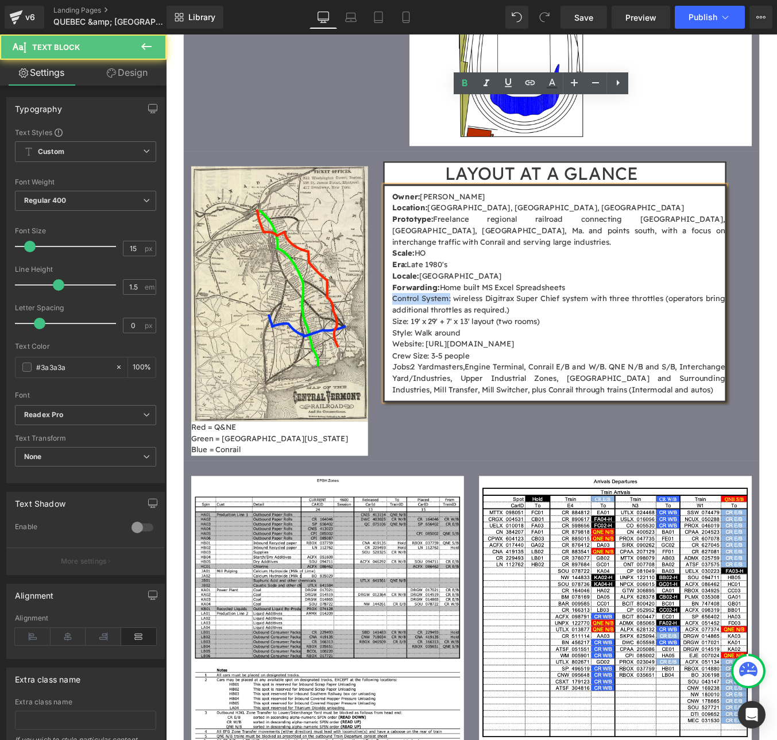
drag, startPoint x: 486, startPoint y: 224, endPoint x: 412, endPoint y: 229, distance: 74.2
click at [414, 229] on div "Owner: [PERSON_NAME] Location: [GEOGRAPHIC_DATA], [GEOGRAPHIC_DATA], [GEOGRAPHI…" at bounding box center [608, 329] width 391 height 248
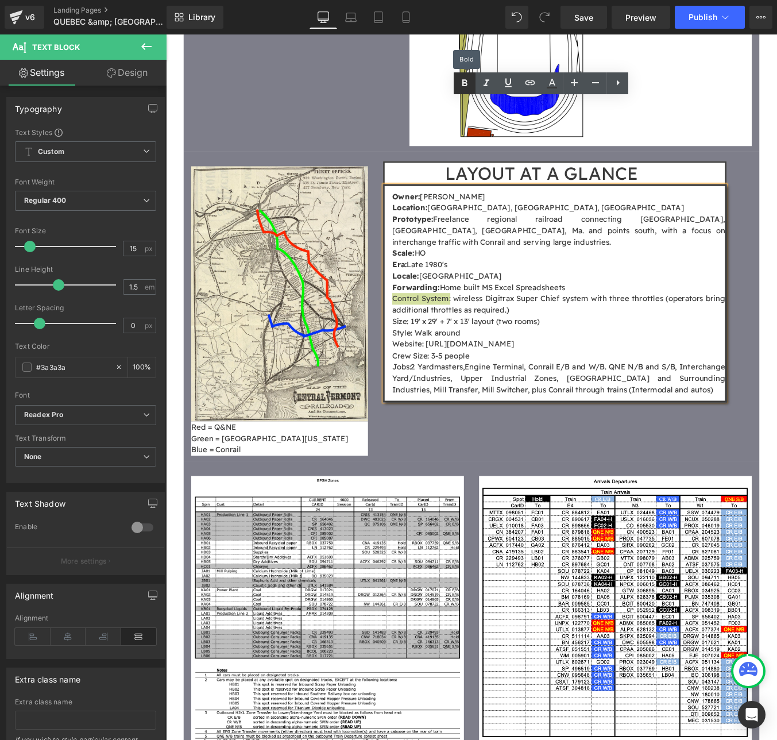
click at [465, 78] on icon at bounding box center [465, 83] width 14 height 14
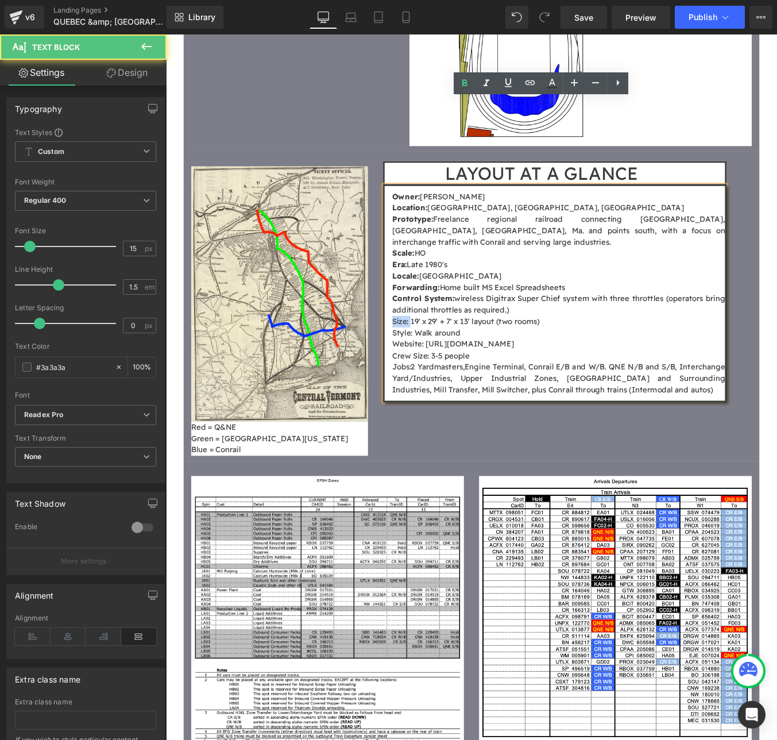
drag, startPoint x: 440, startPoint y: 253, endPoint x: 407, endPoint y: 252, distance: 33.3
click at [407, 252] on div "LAYOUT AT A GLANCE Heading Owner: [PERSON_NAME] Location: [GEOGRAPHIC_DATA], [G…" at bounding box center [622, 318] width 436 height 268
click at [467, 87] on icon at bounding box center [465, 83] width 14 height 14
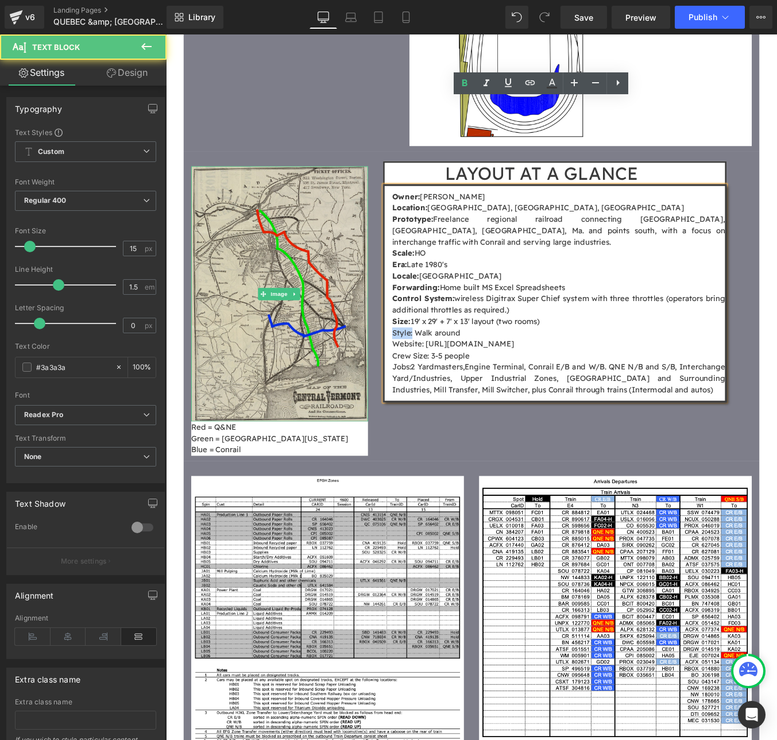
drag, startPoint x: 443, startPoint y: 264, endPoint x: 388, endPoint y: 267, distance: 55.8
click at [388, 267] on div "Image Red = Q&NE Green = [GEOGRAPHIC_DATA][US_STATE] Blue = Conrail Text Block …" at bounding box center [513, 343] width 655 height 352
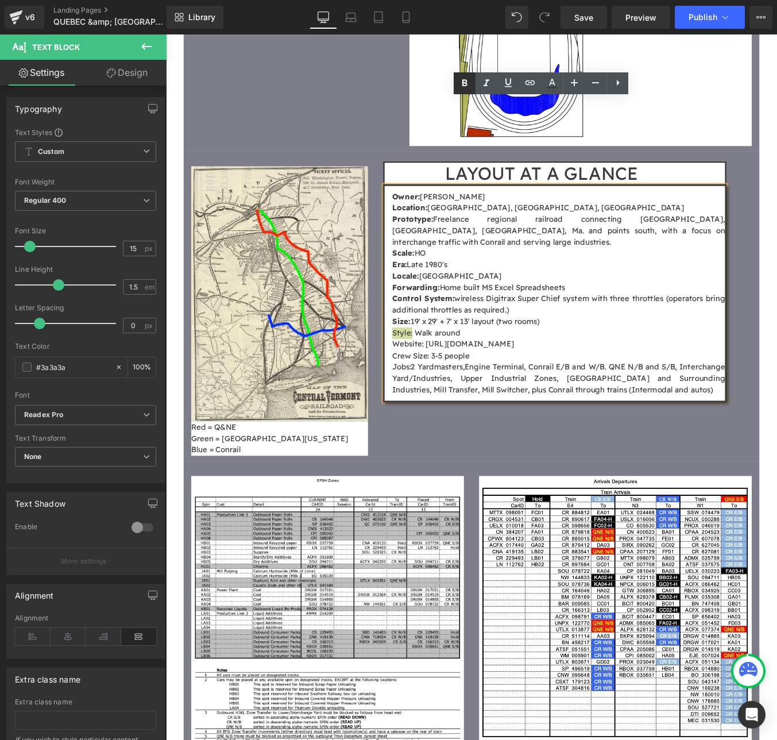
click at [462, 89] on icon at bounding box center [465, 83] width 14 height 14
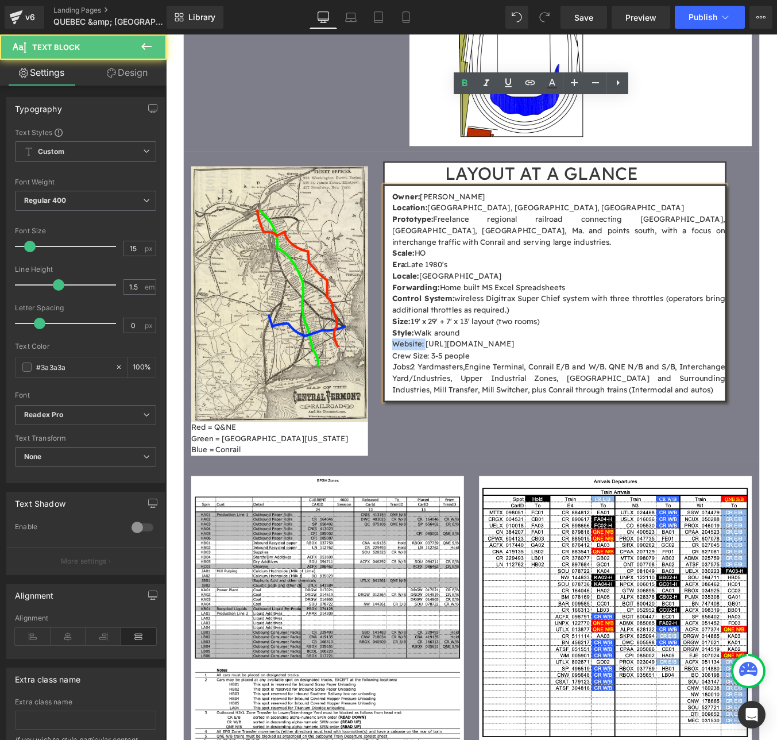
drag, startPoint x: 457, startPoint y: 276, endPoint x: 406, endPoint y: 277, distance: 50.6
click at [406, 277] on div "LAYOUT AT A GLANCE Heading Owner: [PERSON_NAME] Location: [GEOGRAPHIC_DATA], [G…" at bounding box center [622, 318] width 436 height 268
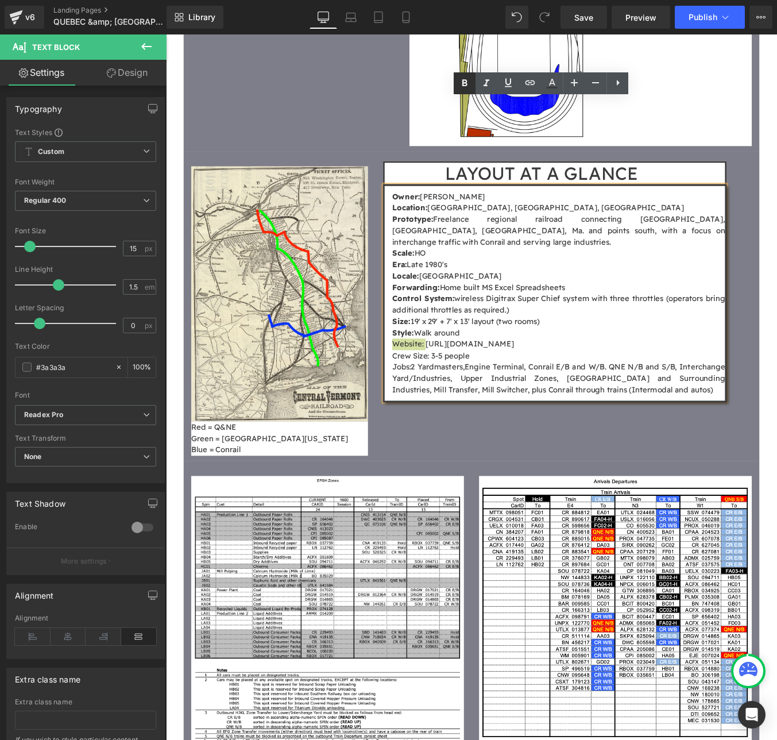
click at [467, 83] on icon at bounding box center [465, 83] width 14 height 14
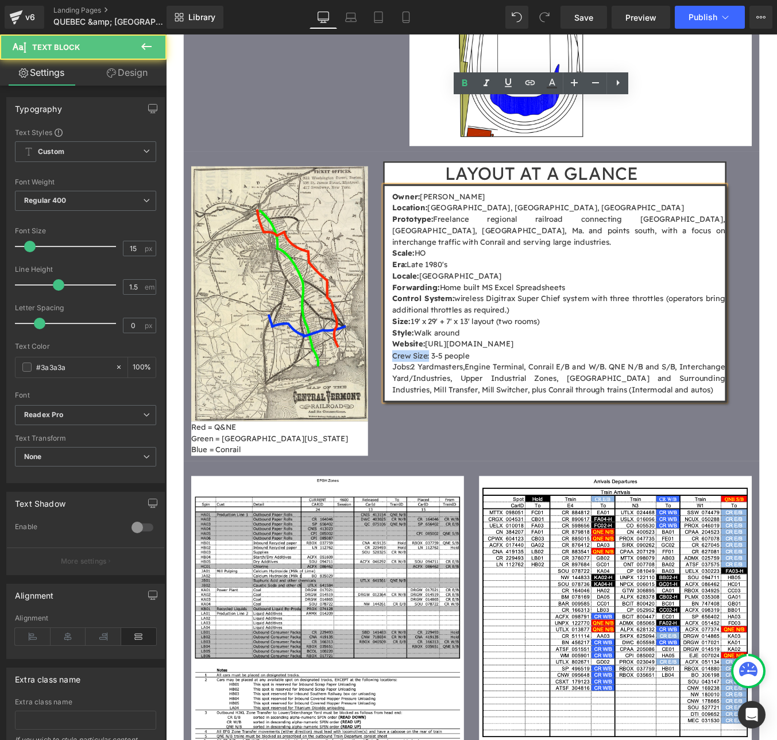
drag, startPoint x: 462, startPoint y: 291, endPoint x: 411, endPoint y: 295, distance: 51.8
click at [413, 295] on div "Owner: [PERSON_NAME] Location: [GEOGRAPHIC_DATA], [GEOGRAPHIC_DATA], [GEOGRAPHI…" at bounding box center [608, 329] width 391 height 248
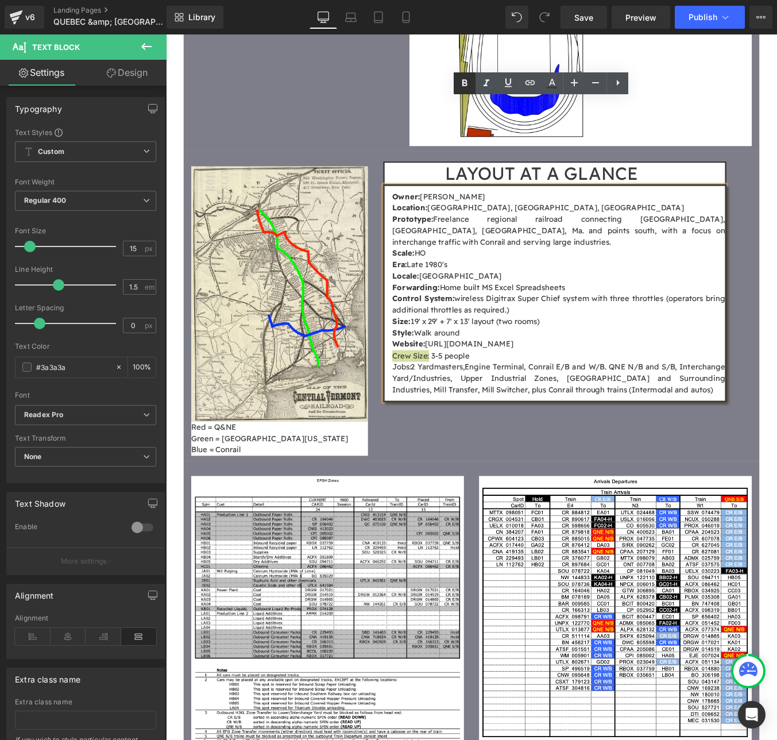
click at [462, 87] on icon at bounding box center [465, 83] width 14 height 14
drag, startPoint x: 443, startPoint y: 304, endPoint x: 407, endPoint y: 303, distance: 35.6
click at [413, 303] on div "Owner: [PERSON_NAME] Location: [GEOGRAPHIC_DATA], [GEOGRAPHIC_DATA], [GEOGRAPHI…" at bounding box center [608, 329] width 391 height 248
click at [434, 394] on strong "Crew Size:" at bounding box center [446, 399] width 46 height 11
drag, startPoint x: 444, startPoint y: 300, endPoint x: 420, endPoint y: 279, distance: 32.1
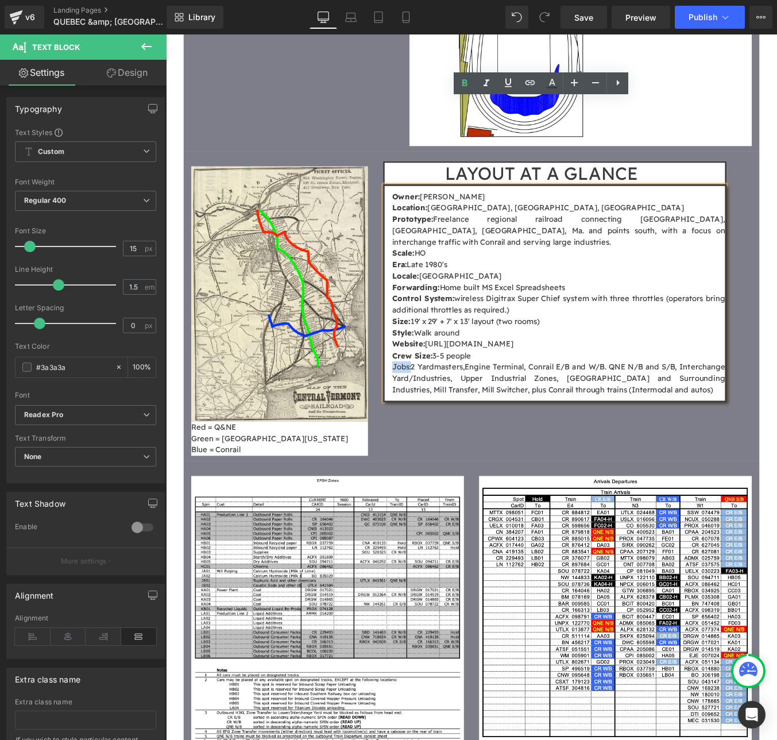
click at [416, 303] on div "Owner: [PERSON_NAME] Location: [GEOGRAPHIC_DATA], [GEOGRAPHIC_DATA], [GEOGRAPHI…" at bounding box center [608, 329] width 391 height 248
click at [467, 84] on icon at bounding box center [464, 82] width 5 height 7
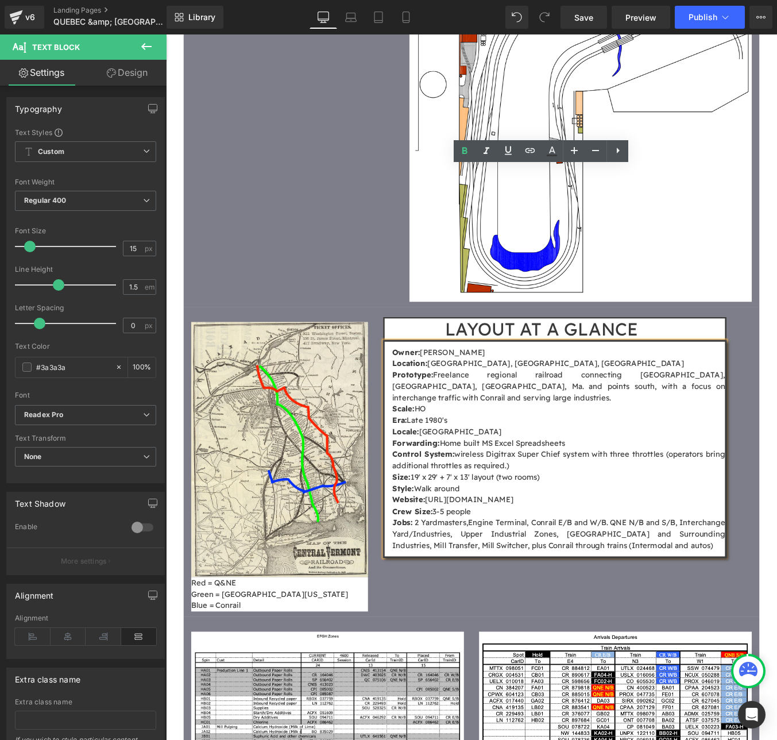
scroll to position [1879, 0]
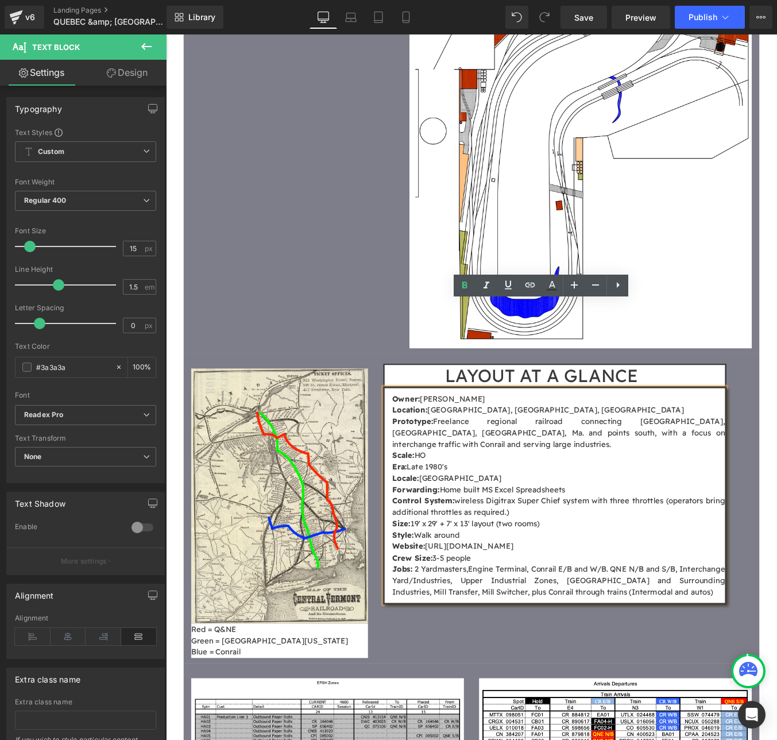
click at [436, 410] on h1 "LAYOUT AT A GLANCE" at bounding box center [593, 422] width 357 height 24
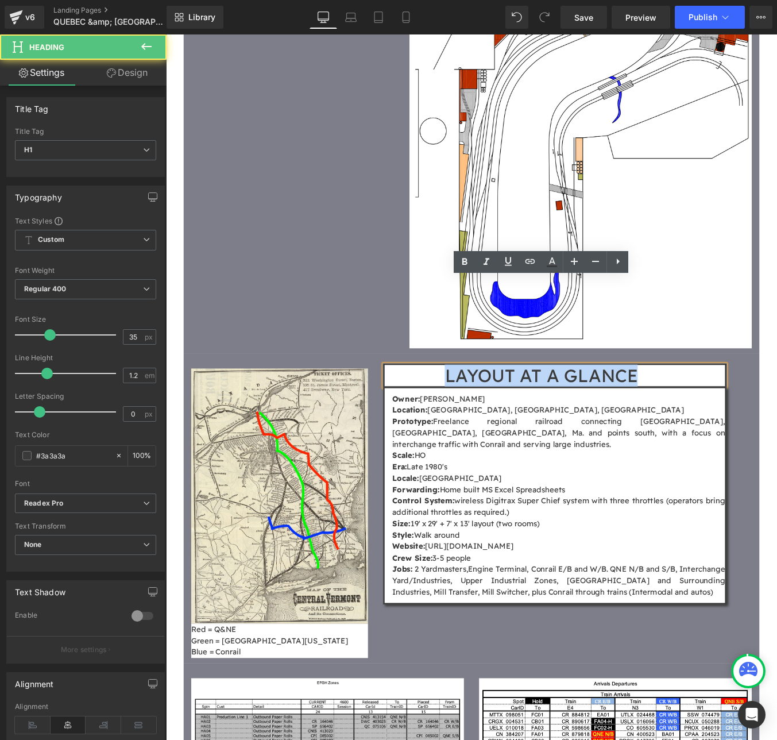
drag, startPoint x: 701, startPoint y: 323, endPoint x: 481, endPoint y: 314, distance: 220.2
click at [481, 410] on h1 "LAYOUT AT A GLANCE" at bounding box center [593, 422] width 357 height 24
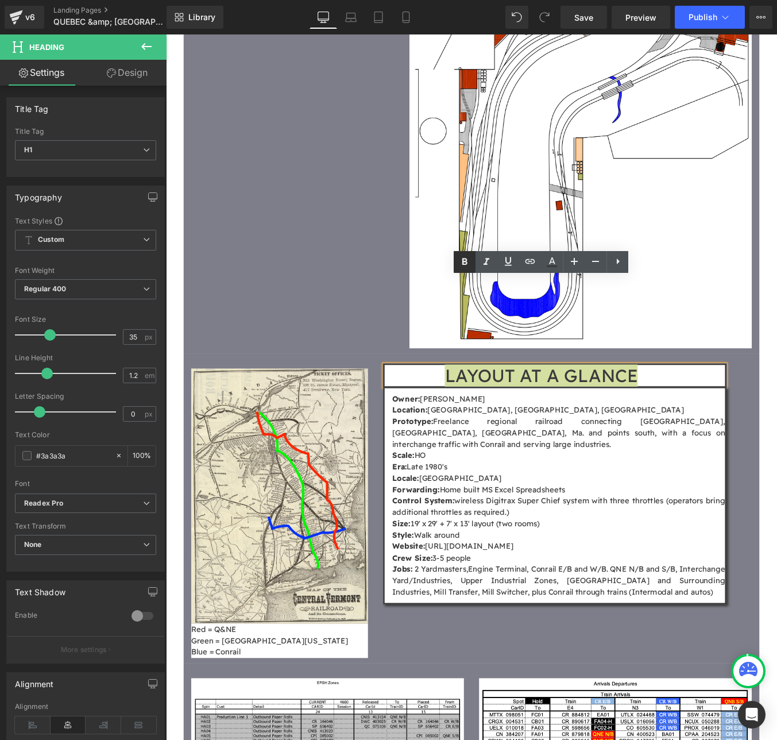
click at [467, 261] on icon at bounding box center [464, 261] width 5 height 7
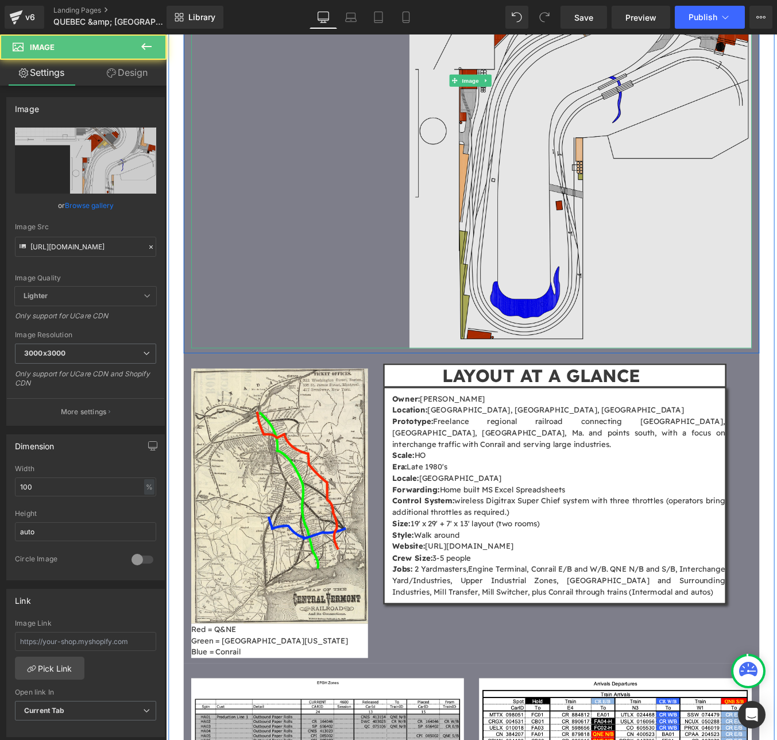
click at [316, 237] on img at bounding box center [513, 87] width 637 height 608
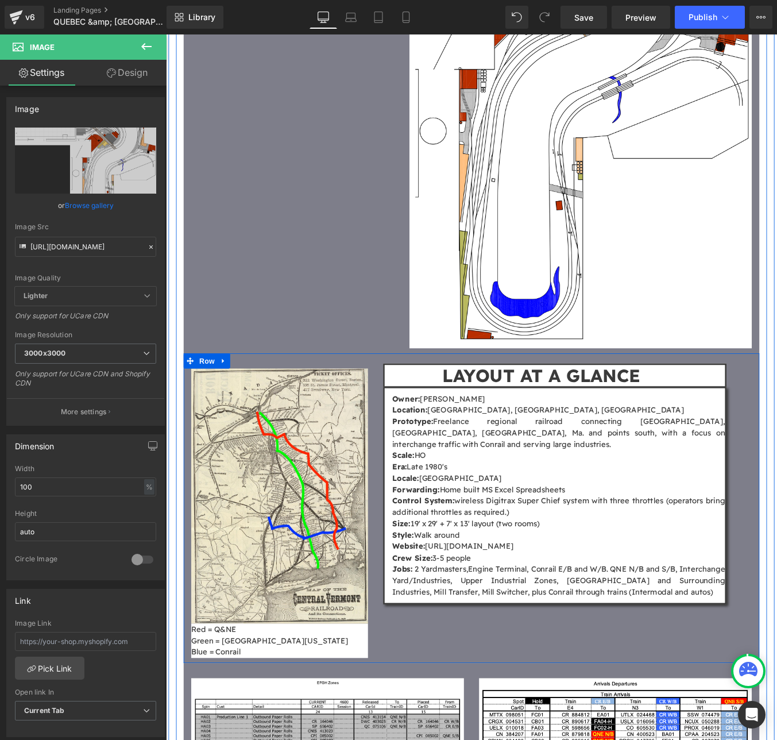
click at [494, 595] on div "Image Red = Q&NE Green = [GEOGRAPHIC_DATA][US_STATE] Blue = Conrail Text Block …" at bounding box center [513, 573] width 655 height 352
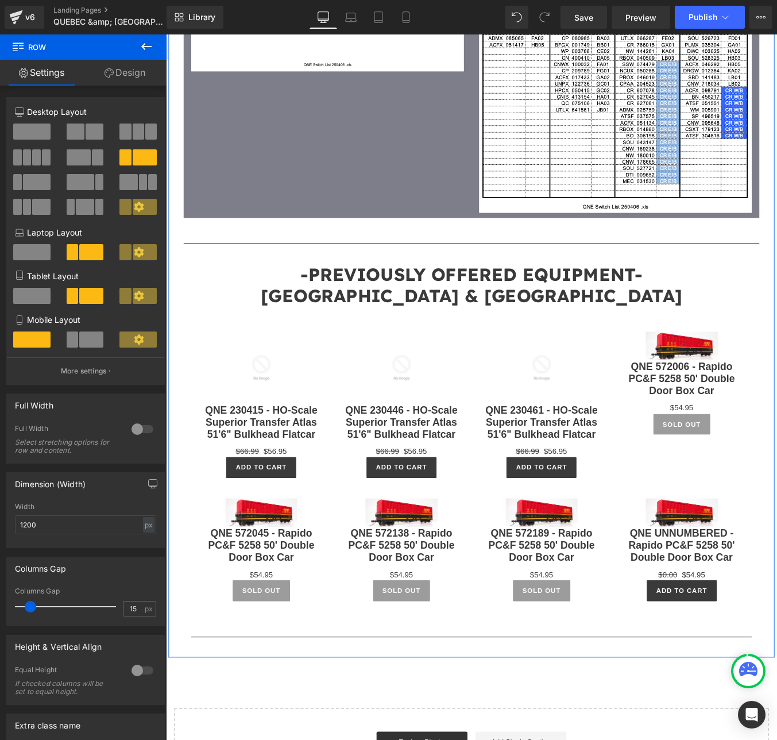
scroll to position [3225, 0]
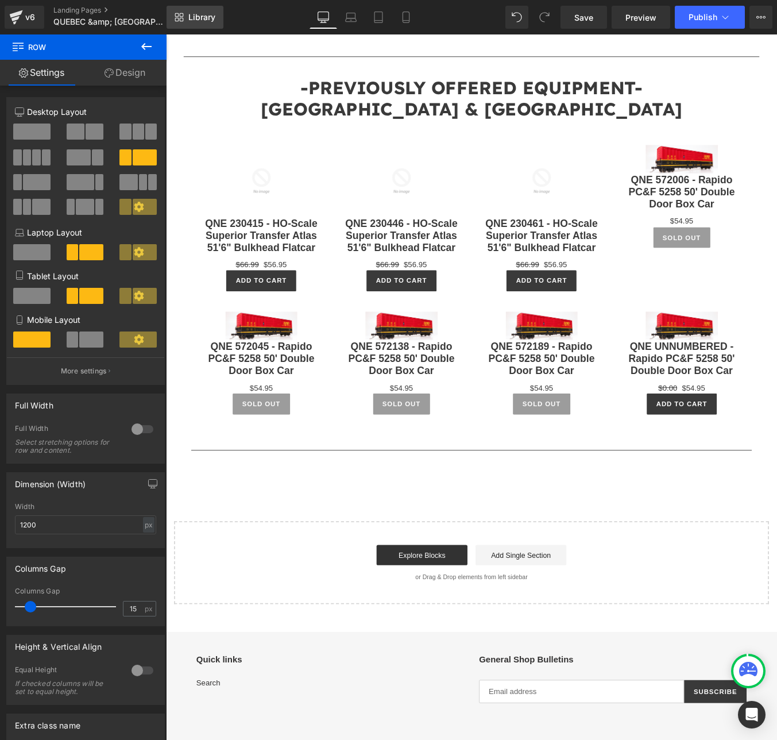
click at [195, 10] on link "Library" at bounding box center [195, 17] width 57 height 23
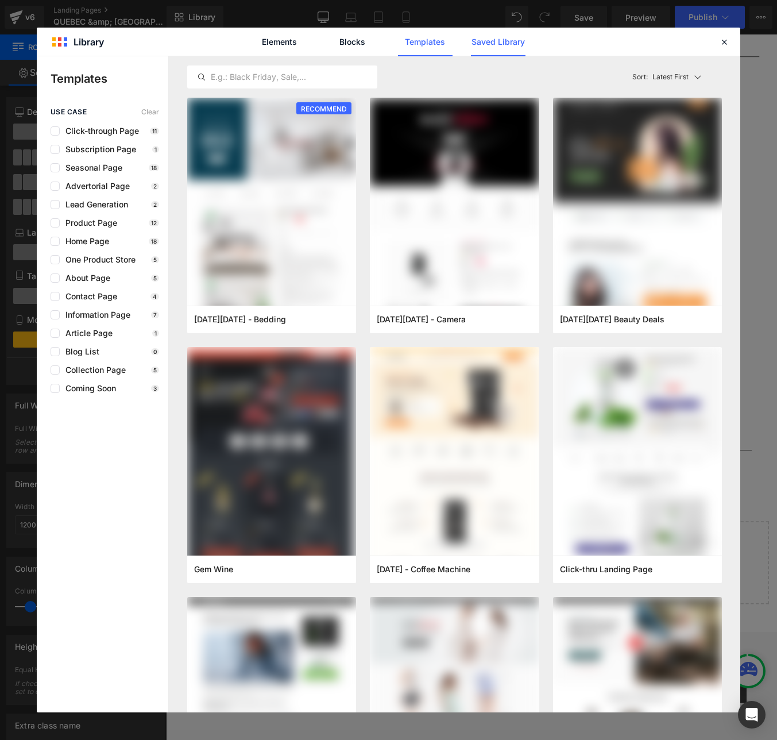
click at [478, 37] on link "Saved Library" at bounding box center [498, 42] width 55 height 29
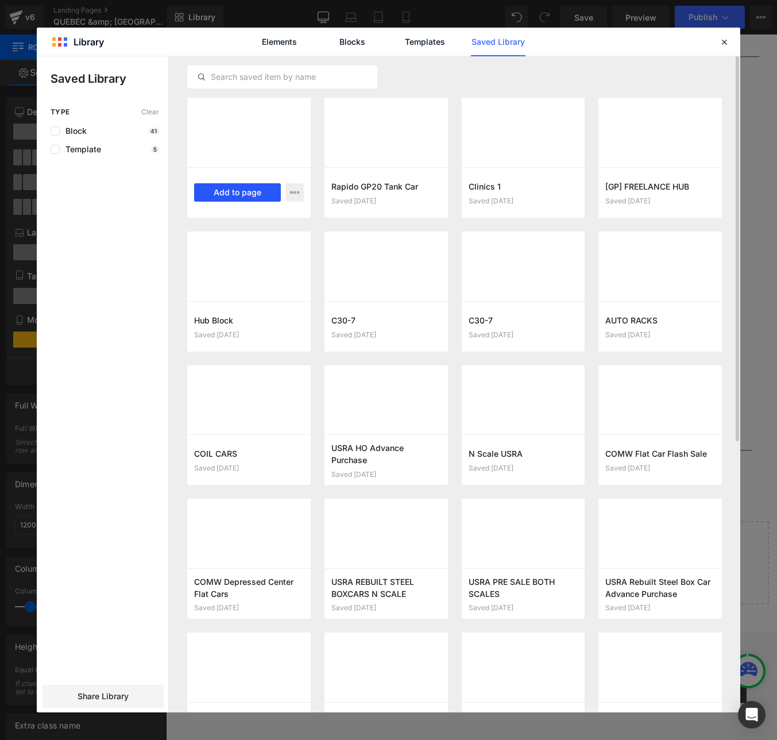
click at [230, 189] on button "Add to page" at bounding box center [237, 192] width 87 height 18
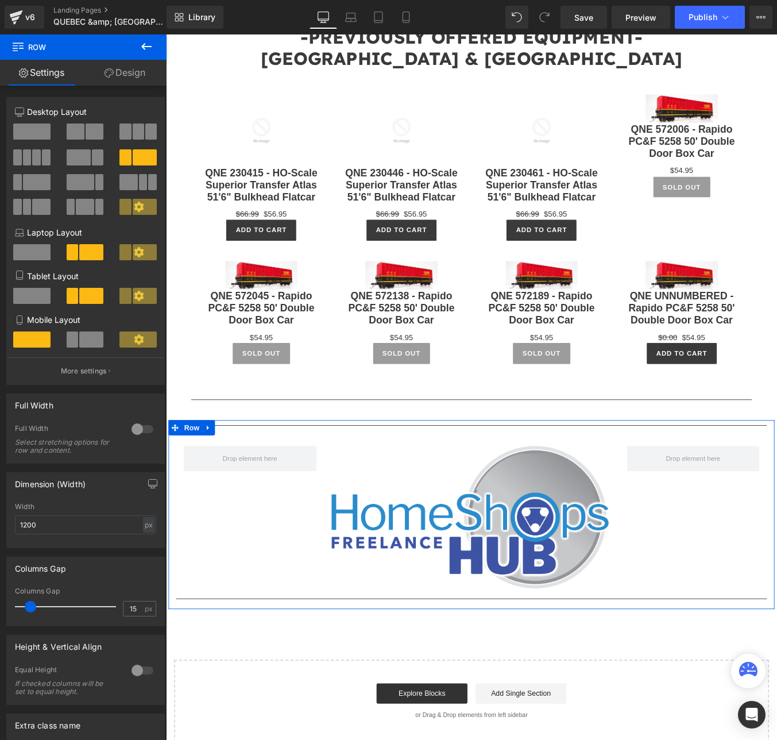
scroll to position [3254, 0]
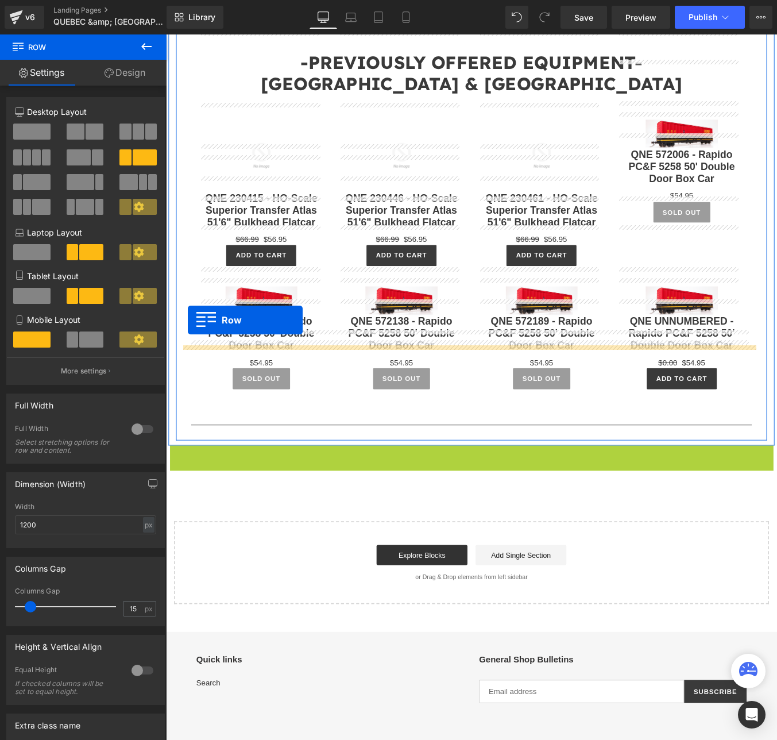
drag, startPoint x: 169, startPoint y: 377, endPoint x: 191, endPoint y: 359, distance: 28.1
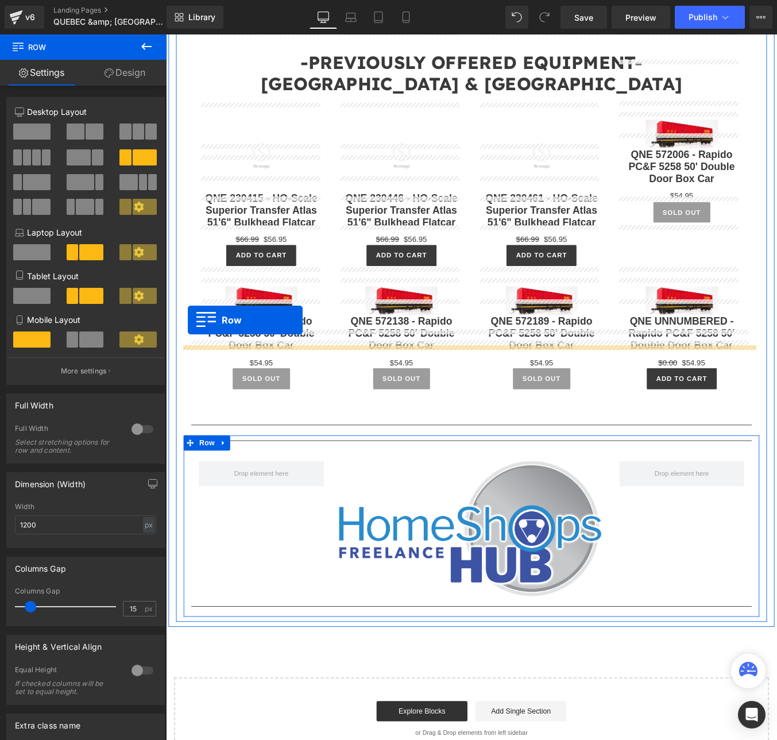
scroll to position [3282, 0]
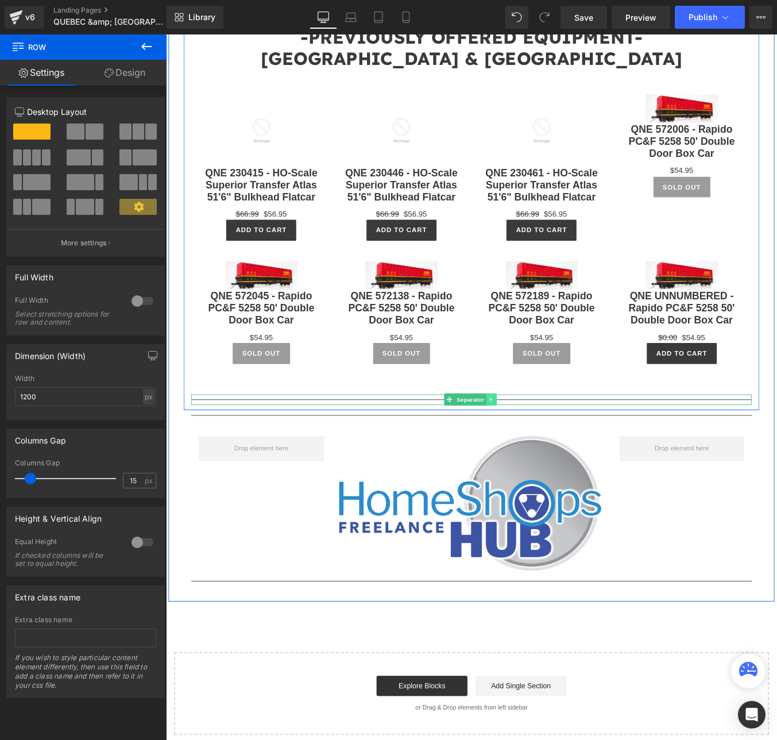
click at [533, 446] on icon at bounding box center [536, 449] width 6 height 7
click at [536, 442] on link at bounding box center [542, 449] width 12 height 14
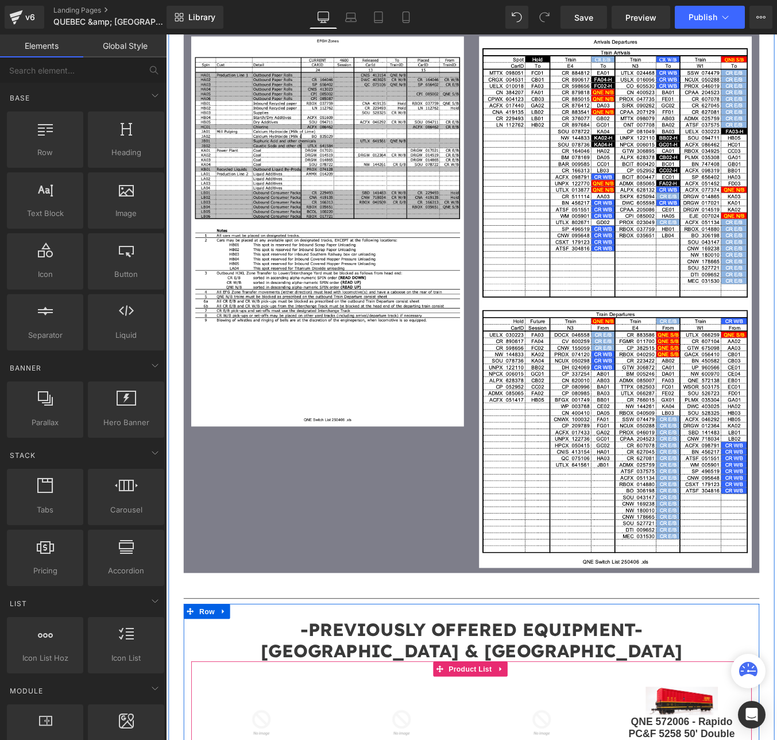
scroll to position [2575, 0]
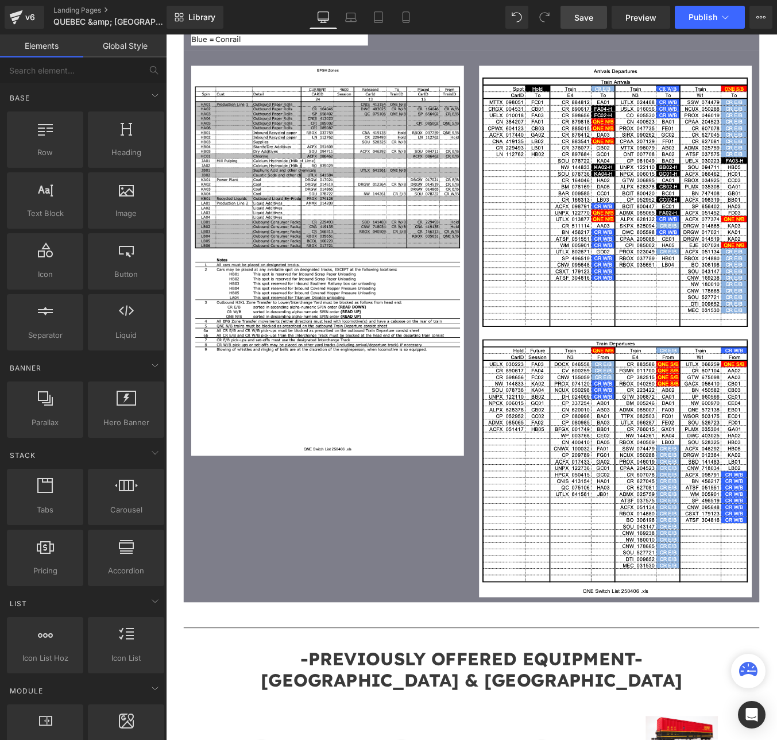
click at [585, 17] on span "Save" at bounding box center [583, 17] width 19 height 12
click at [704, 11] on button "Publish" at bounding box center [710, 17] width 70 height 23
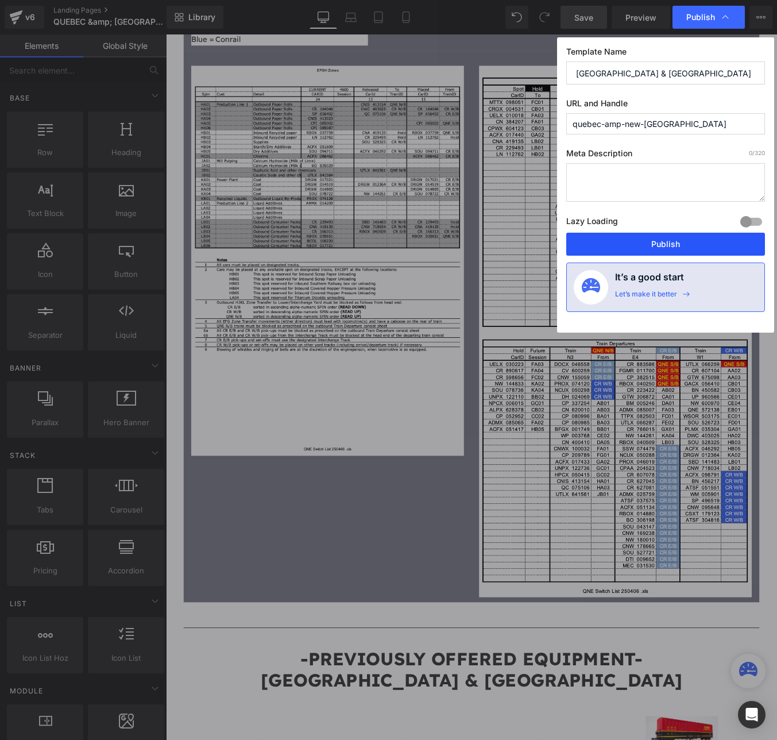
click at [675, 246] on button "Publish" at bounding box center [665, 244] width 199 height 23
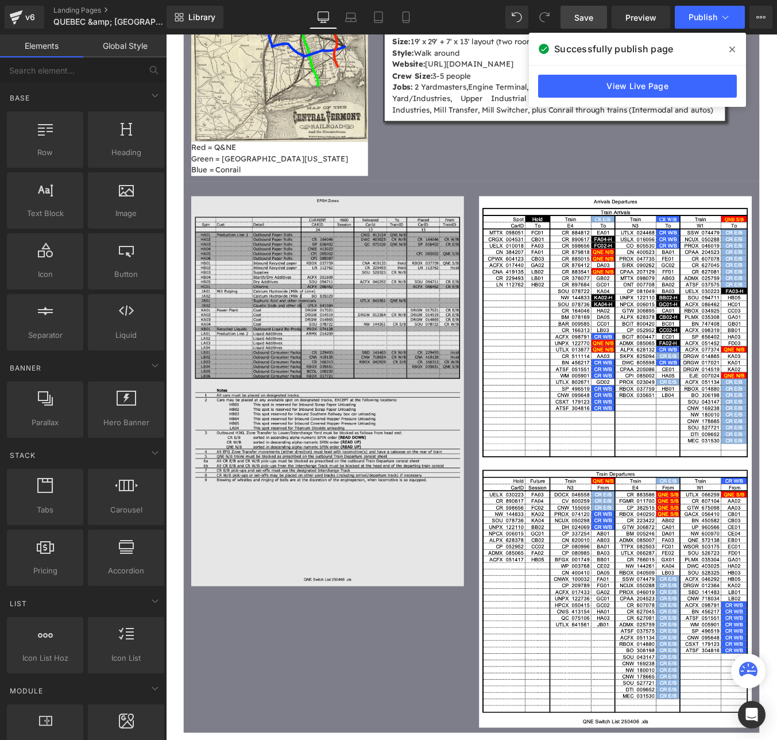
scroll to position [2422, 0]
